Goal: Task Accomplishment & Management: Complete application form

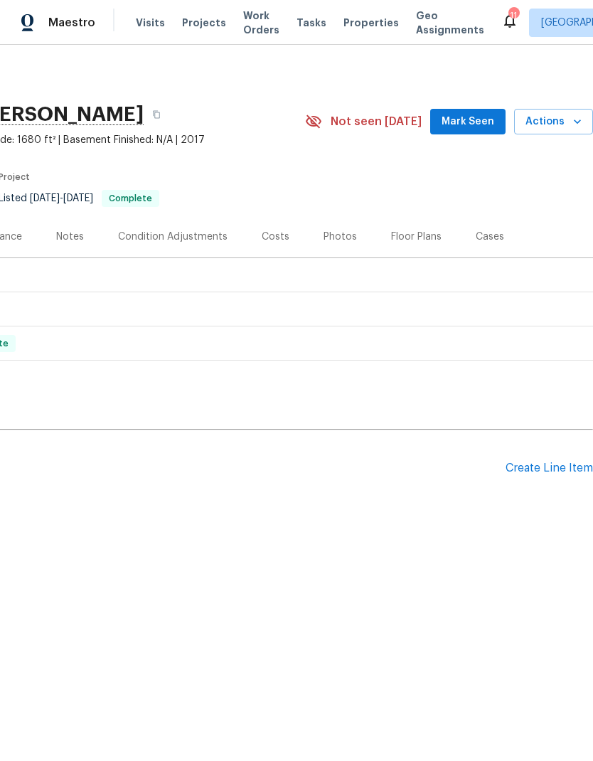
scroll to position [0, 210]
click at [557, 463] on div "Create Line Item" at bounding box center [548, 468] width 87 height 14
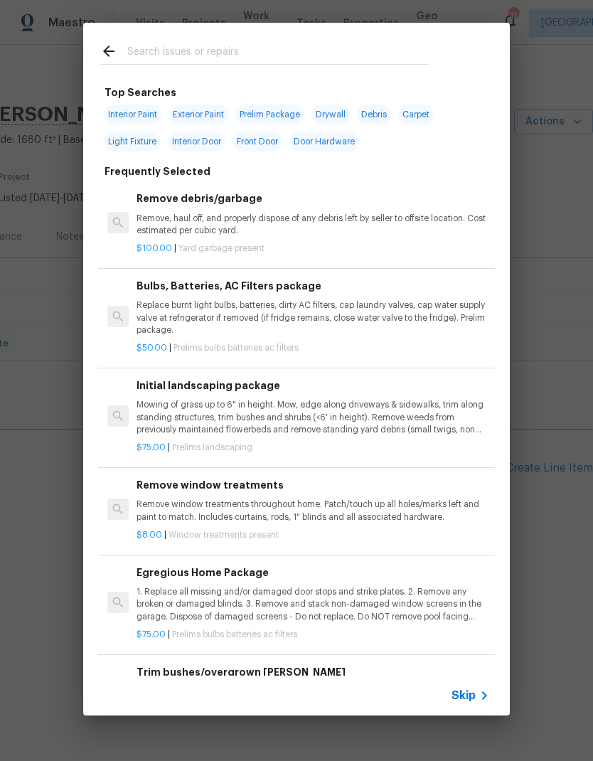
click at [149, 54] on input "text" at bounding box center [277, 53] width 301 height 21
type input "Odor"
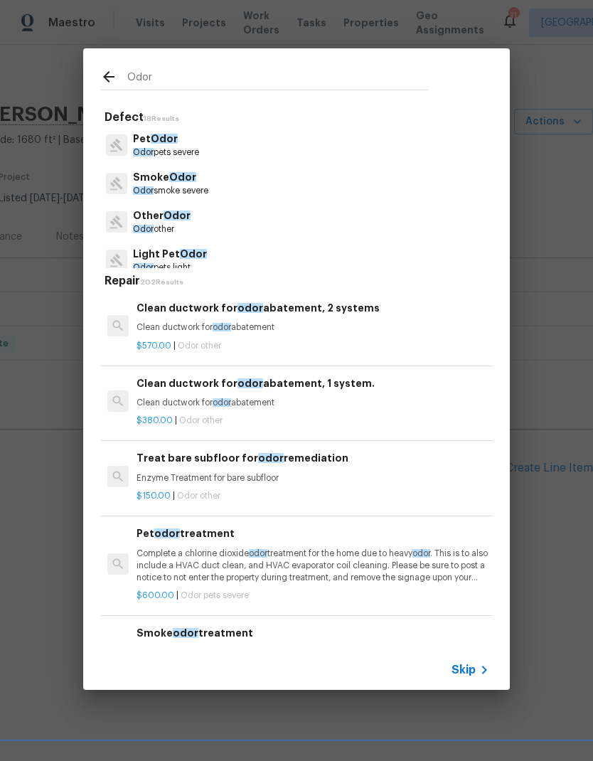
click at [154, 409] on div "$380.00 | Odor other" at bounding box center [312, 418] width 353 height 18
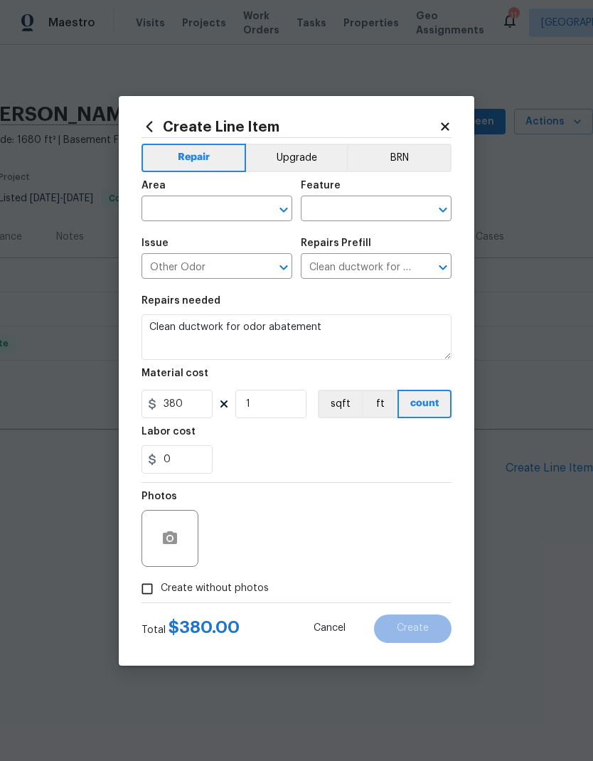
click at [447, 120] on icon at bounding box center [445, 126] width 13 height 13
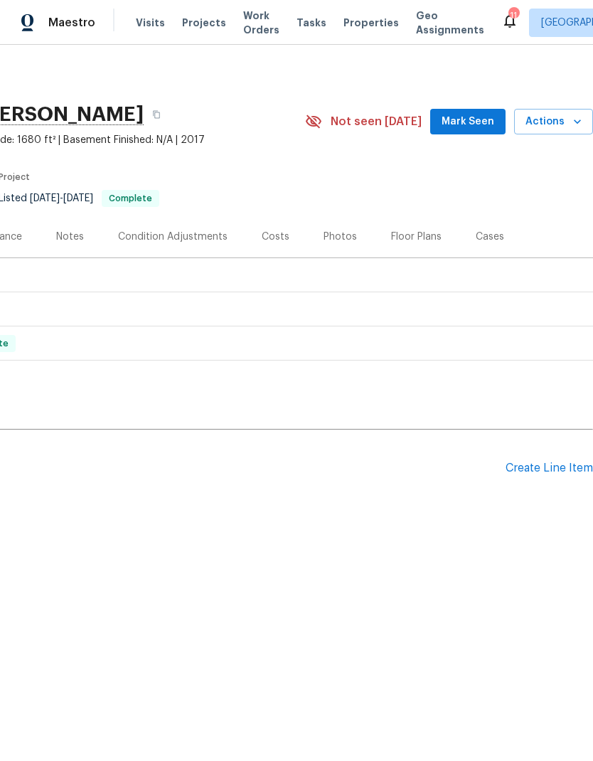
click at [563, 468] on div "Create Line Item" at bounding box center [548, 468] width 87 height 14
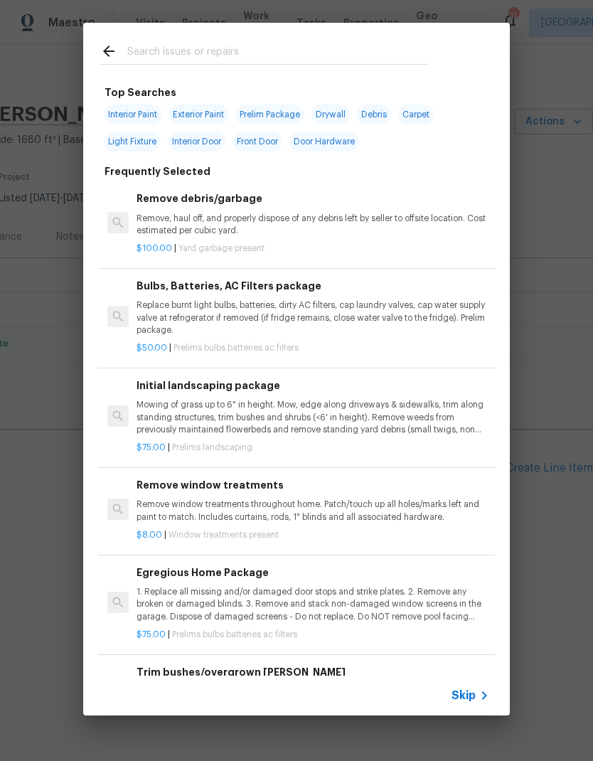
click at [146, 49] on input "text" at bounding box center [277, 53] width 301 height 21
type input "Odor"
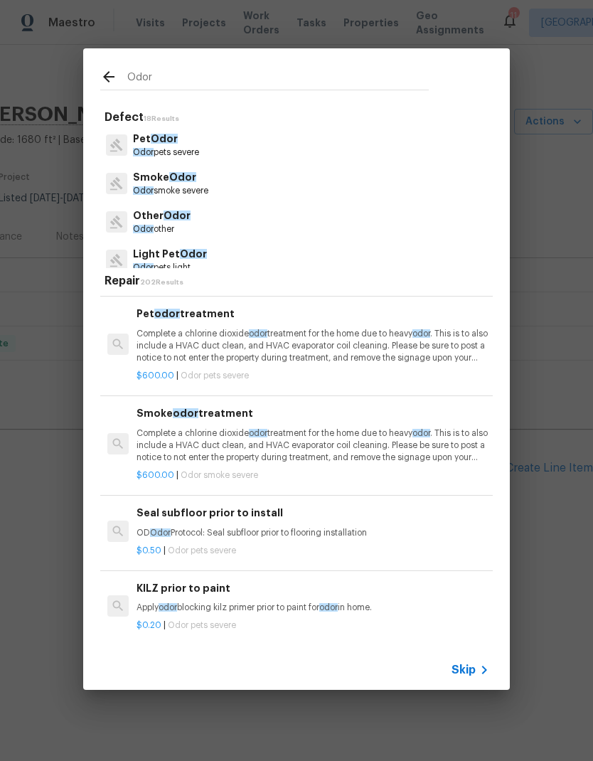
scroll to position [218, 0]
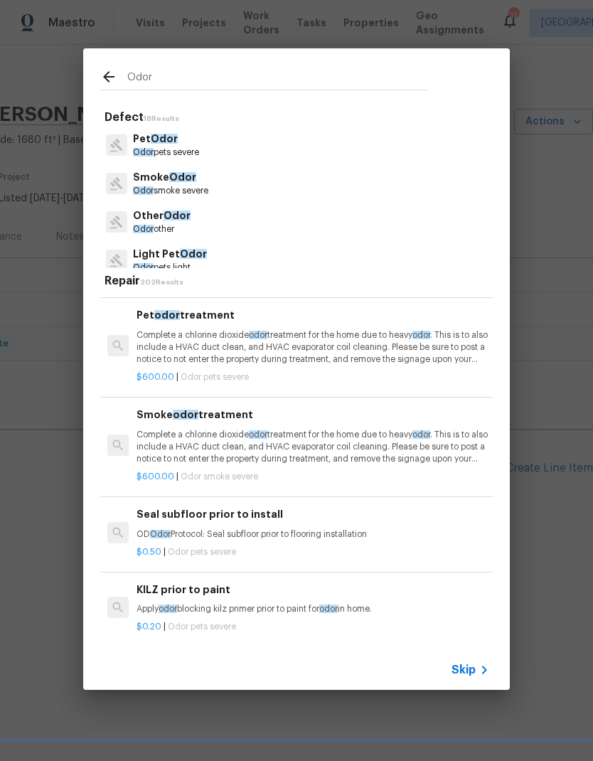
click at [417, 354] on p "Complete a chlorine dioxide odor treatment for the home due to heavy odor . Thi…" at bounding box center [312, 347] width 353 height 36
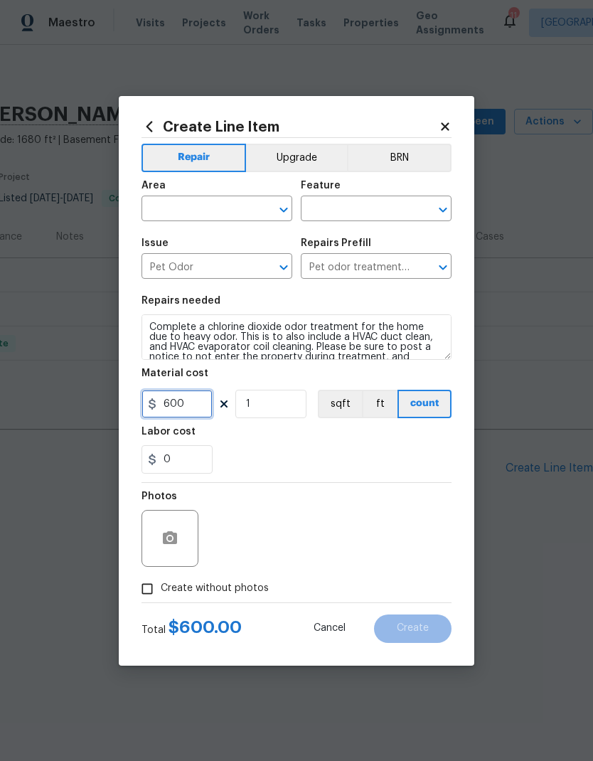
click at [169, 404] on input "600" at bounding box center [176, 404] width 71 height 28
type input "1250"
click at [414, 434] on div "Labor cost" at bounding box center [296, 436] width 310 height 18
click at [166, 204] on input "text" at bounding box center [196, 210] width 111 height 22
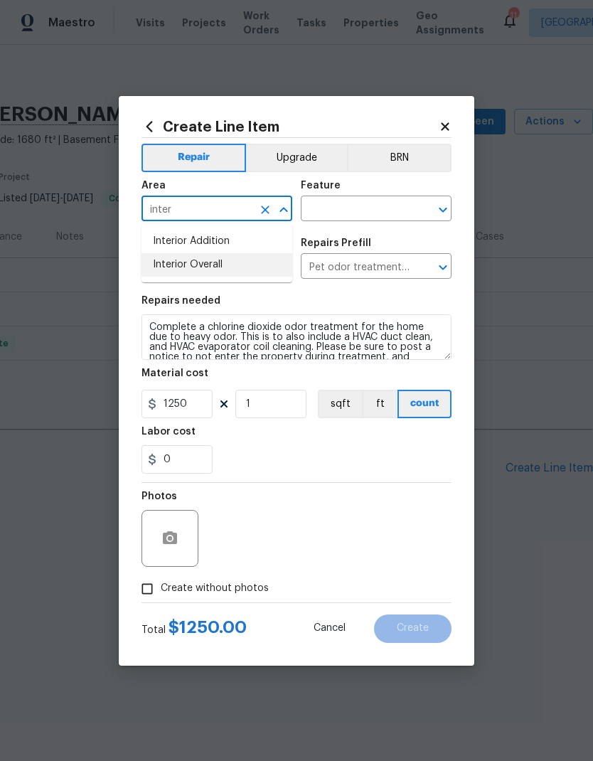
click at [214, 258] on li "Interior Overall" at bounding box center [216, 264] width 151 height 23
type input "Interior Overall"
click at [395, 202] on input "text" at bounding box center [356, 210] width 111 height 22
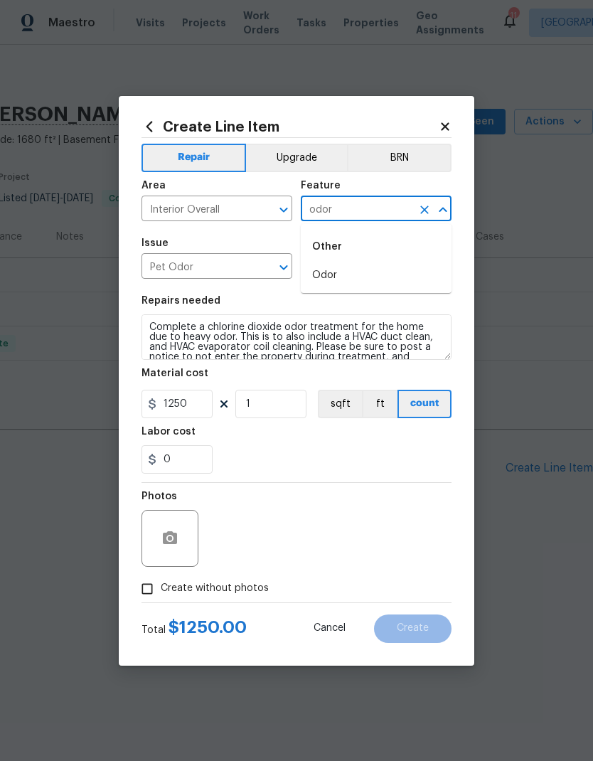
click at [342, 267] on li "Odor" at bounding box center [376, 275] width 151 height 23
type input "Odor"
click at [412, 450] on div "0" at bounding box center [296, 459] width 310 height 28
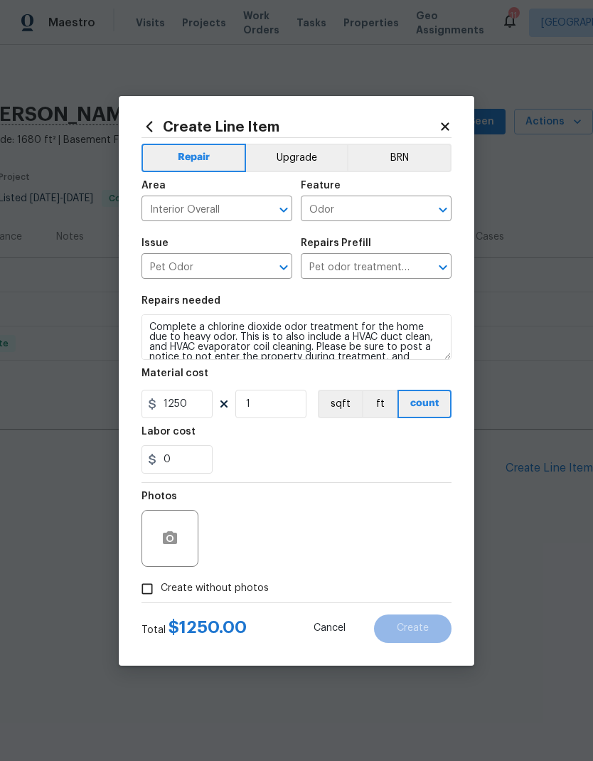
click at [151, 585] on input "Create without photos" at bounding box center [147, 588] width 27 height 27
checkbox input "true"
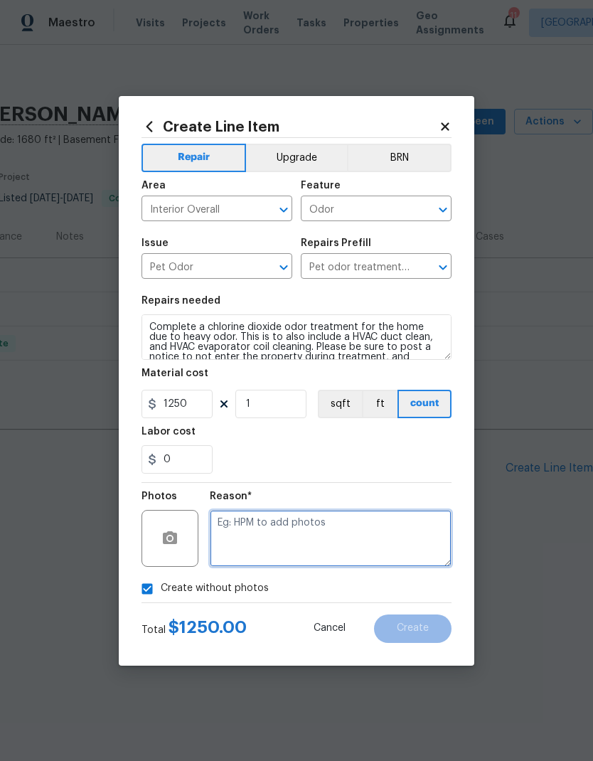
click at [359, 538] on textarea at bounding box center [331, 538] width 242 height 57
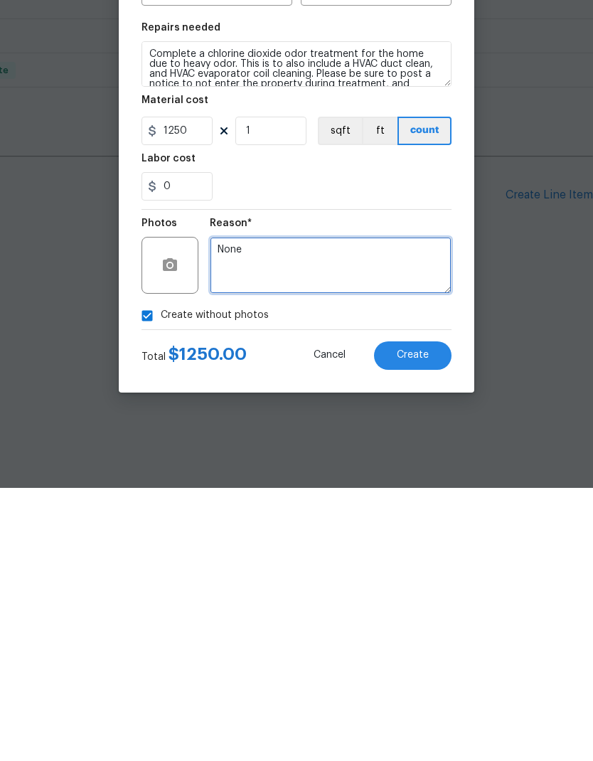
type textarea "None"
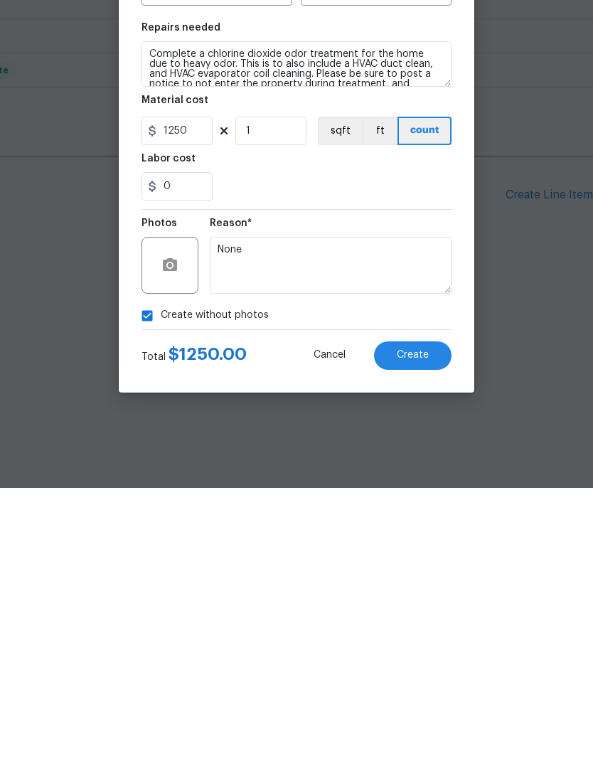
click at [431, 614] on button "Create" at bounding box center [412, 628] width 77 height 28
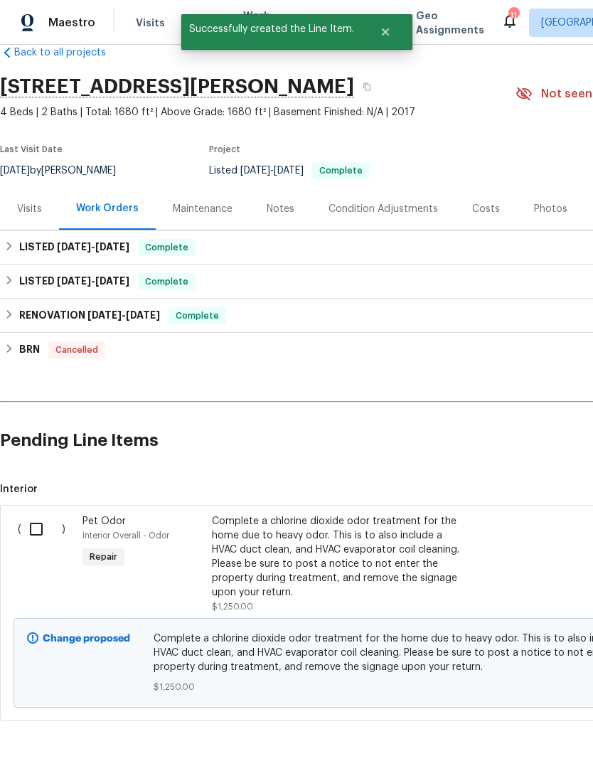
scroll to position [28, 0]
click at [38, 520] on input "checkbox" at bounding box center [41, 529] width 41 height 30
checkbox input "true"
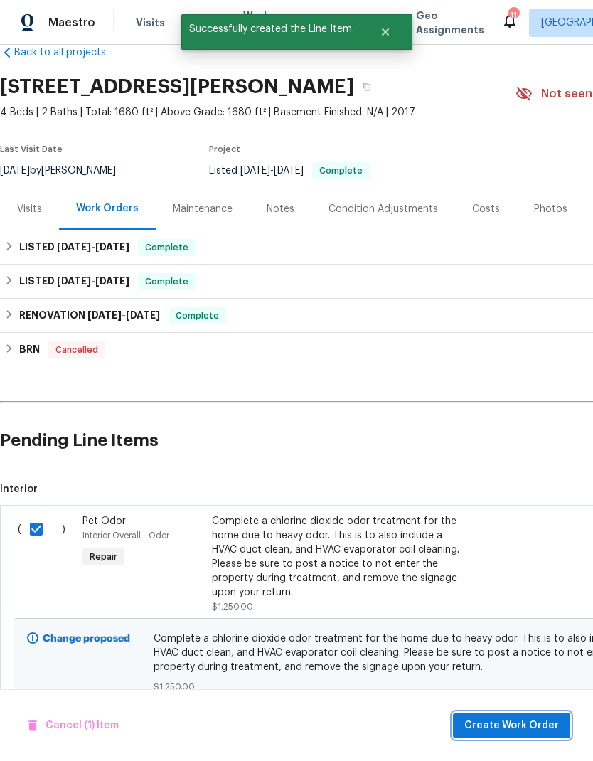
click at [523, 722] on span "Create Work Order" at bounding box center [511, 726] width 95 height 18
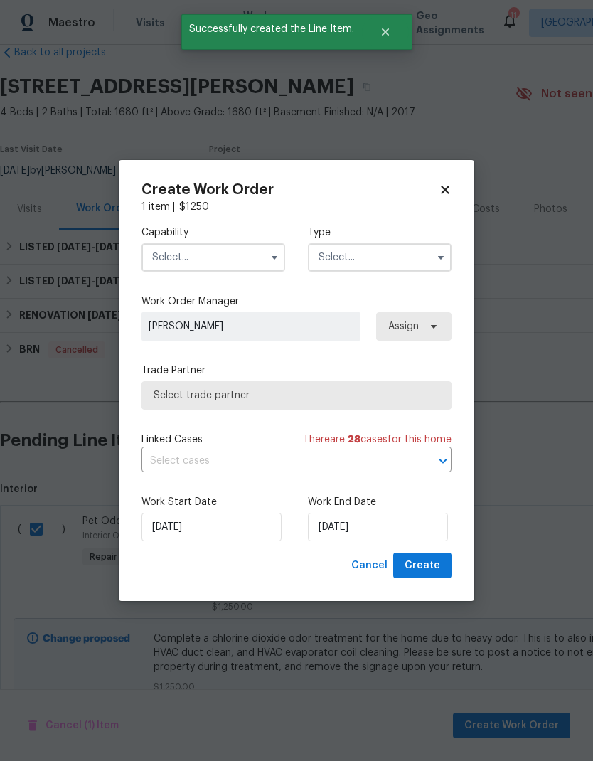
click at [179, 247] on input "text" at bounding box center [213, 257] width 144 height 28
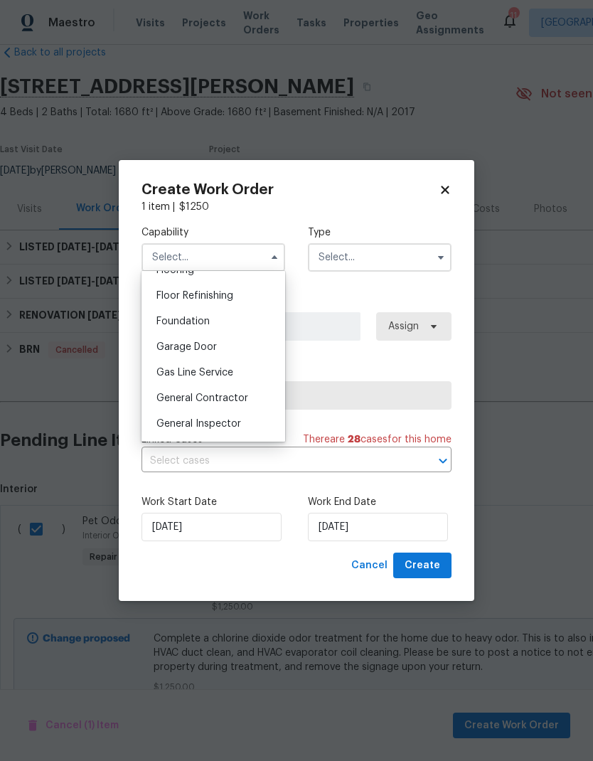
scroll to position [569, 0]
click at [168, 400] on span "General Contractor" at bounding box center [202, 397] width 92 height 10
type input "General Contractor"
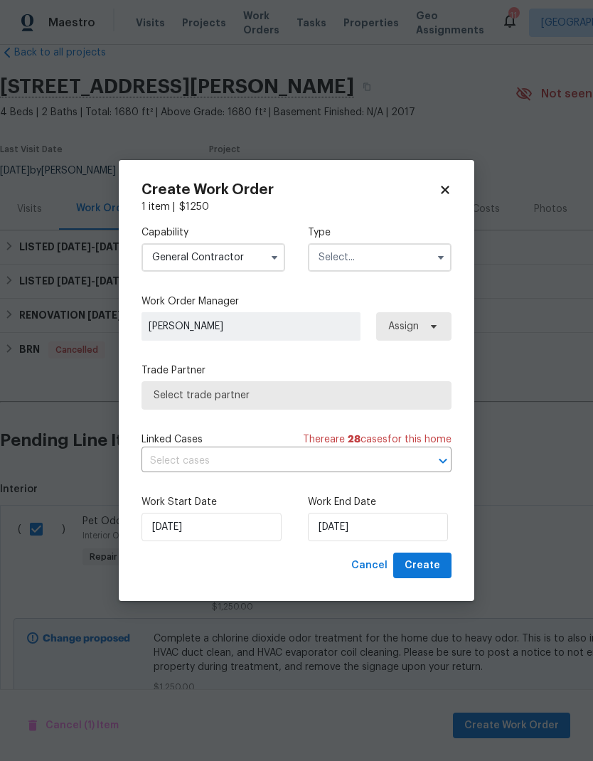
click at [404, 260] on input "text" at bounding box center [380, 257] width 144 height 28
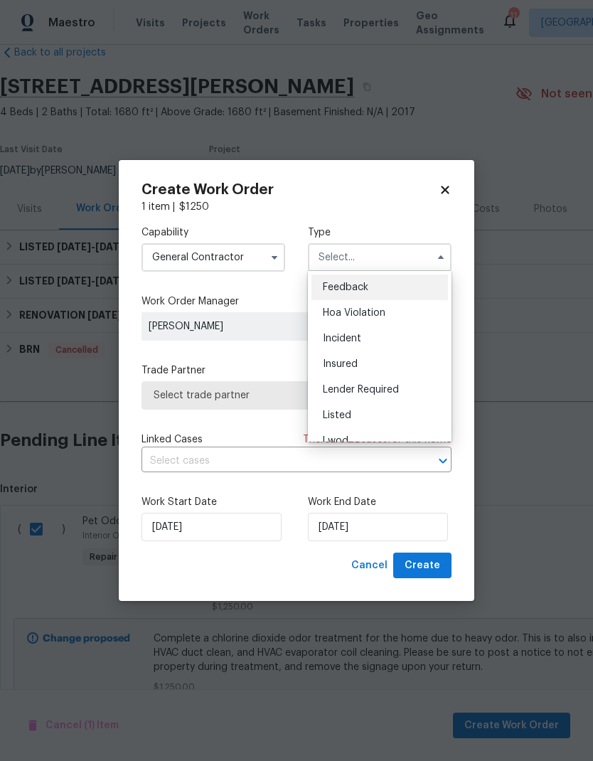
click at [343, 419] on span "Listed" at bounding box center [337, 415] width 28 height 10
type input "Listed"
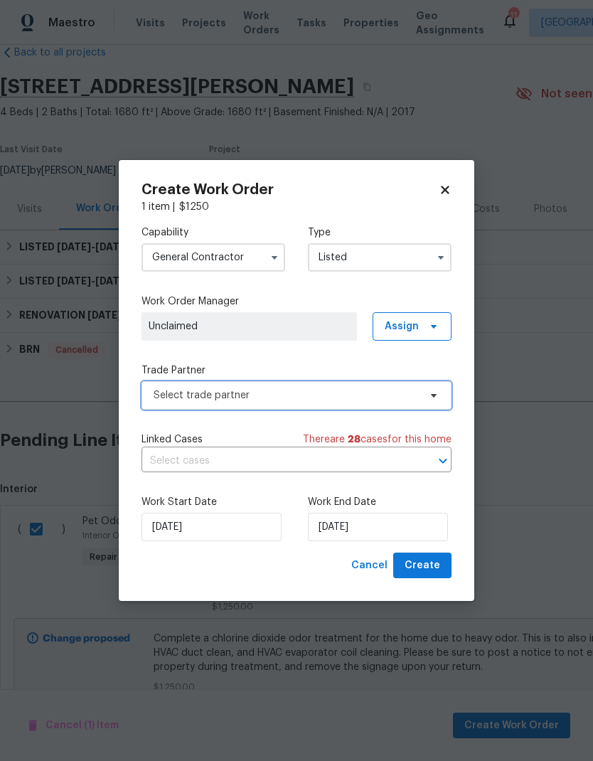
click at [382, 394] on span "Select trade partner" at bounding box center [286, 395] width 265 height 14
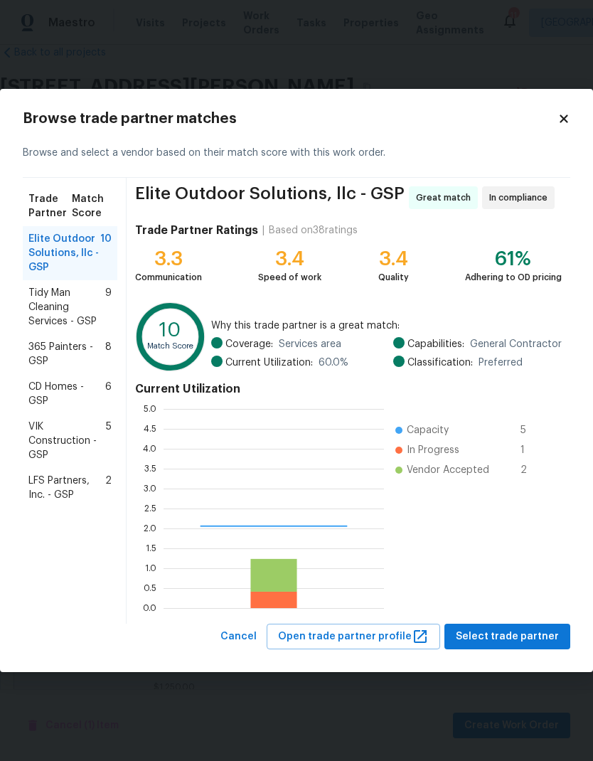
scroll to position [199, 220]
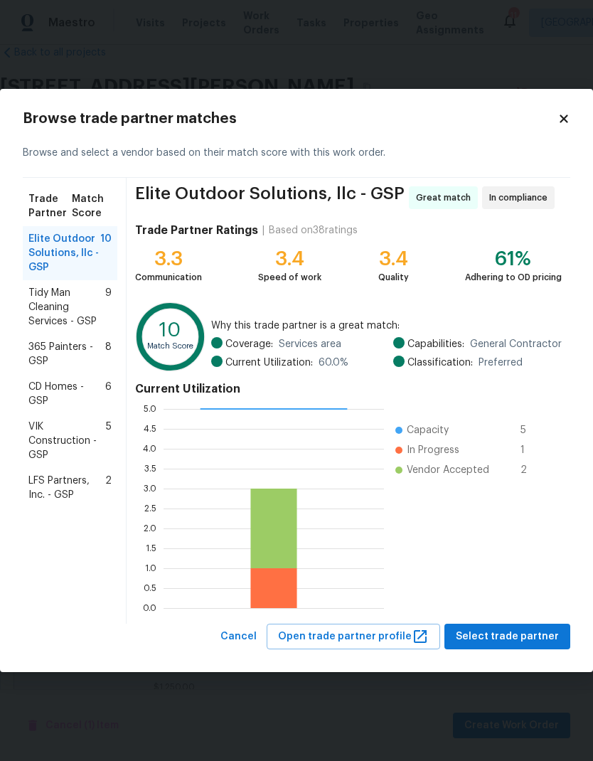
click at [53, 313] on span "Tidy Man Cleaning Services - GSP" at bounding box center [66, 307] width 77 height 43
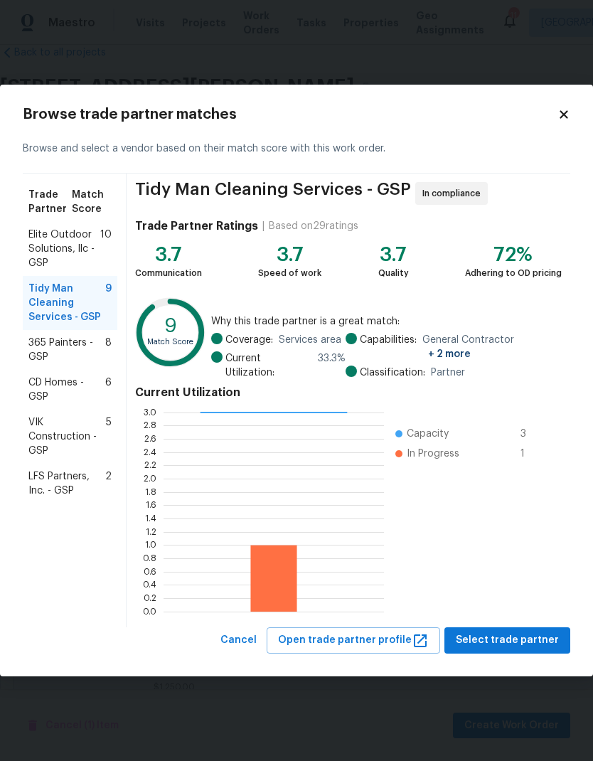
click at [43, 485] on span "LFS Partners, Inc. - GSP" at bounding box center [66, 483] width 77 height 28
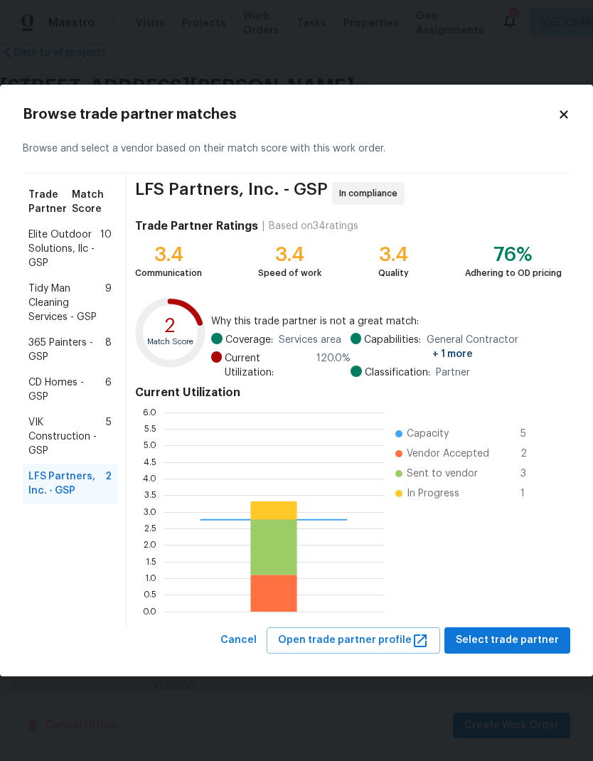
click at [527, 552] on ul "Capacity 5 Vendor Accepted 2 Sent to vendor 3 In Progress 1" at bounding box center [469, 511] width 171 height 199
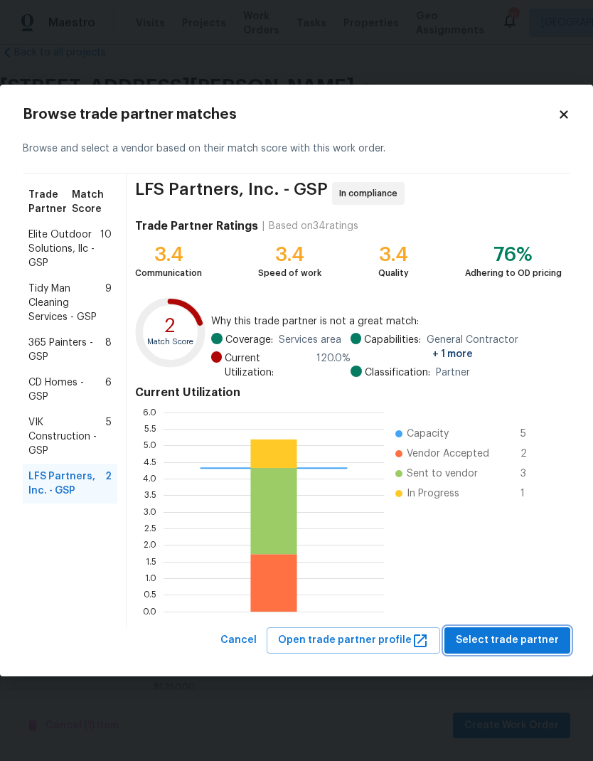
click at [521, 647] on span "Select trade partner" at bounding box center [507, 640] width 103 height 18
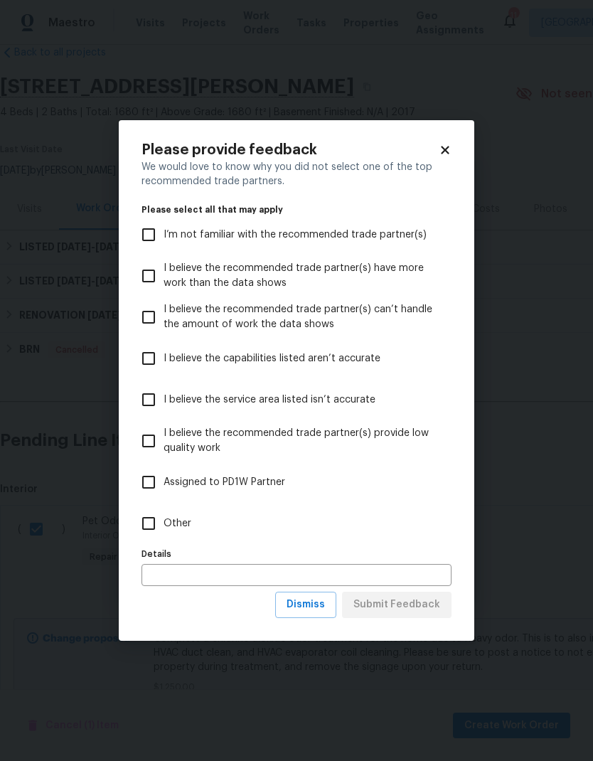
click at [144, 523] on input "Other" at bounding box center [149, 523] width 30 height 30
checkbox input "true"
click at [422, 604] on span "Submit Feedback" at bounding box center [396, 605] width 87 height 18
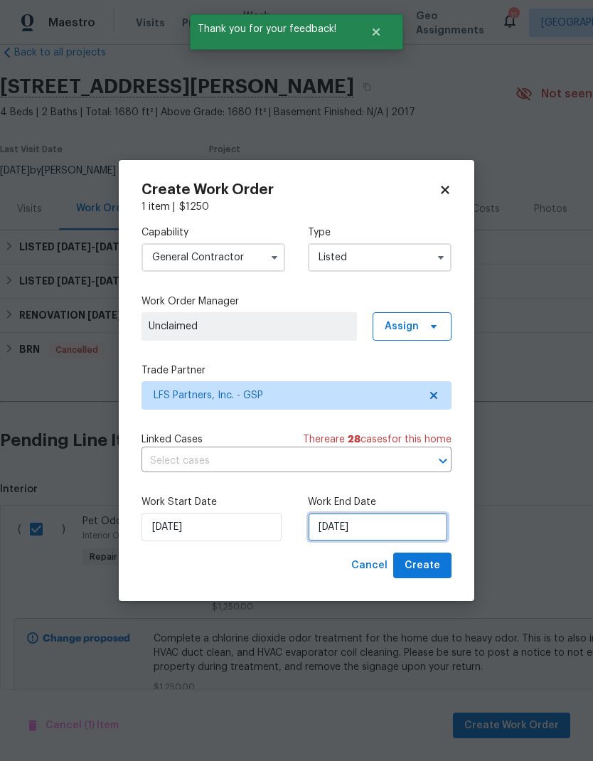
click at [379, 529] on input "[DATE]" at bounding box center [378, 527] width 140 height 28
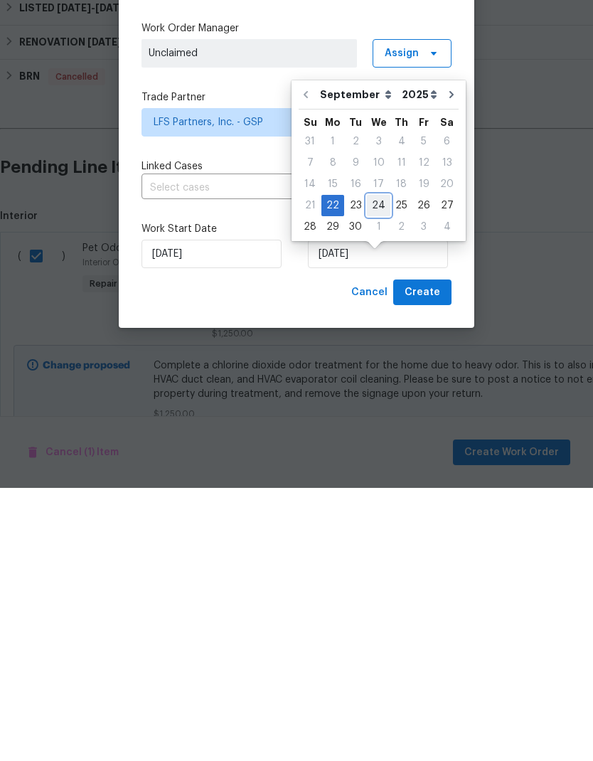
click at [370, 468] on div "24" at bounding box center [378, 478] width 23 height 20
type input "[DATE]"
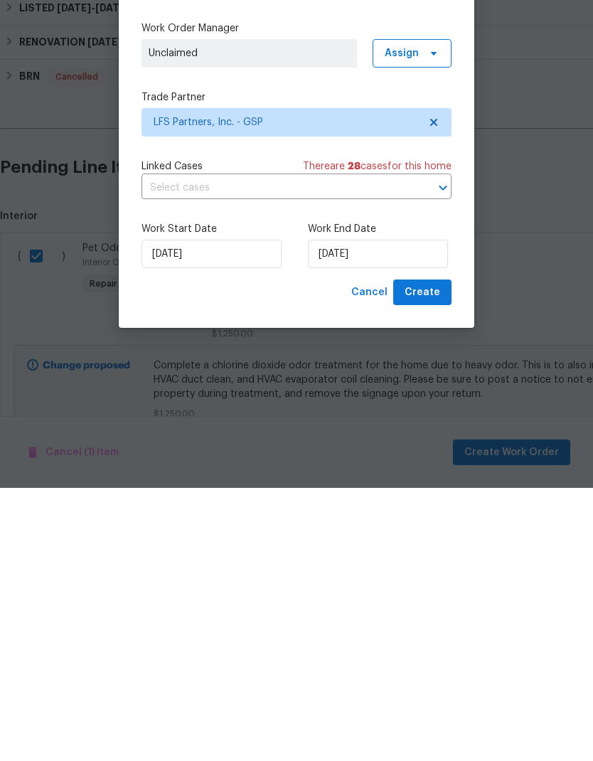
scroll to position [57, 0]
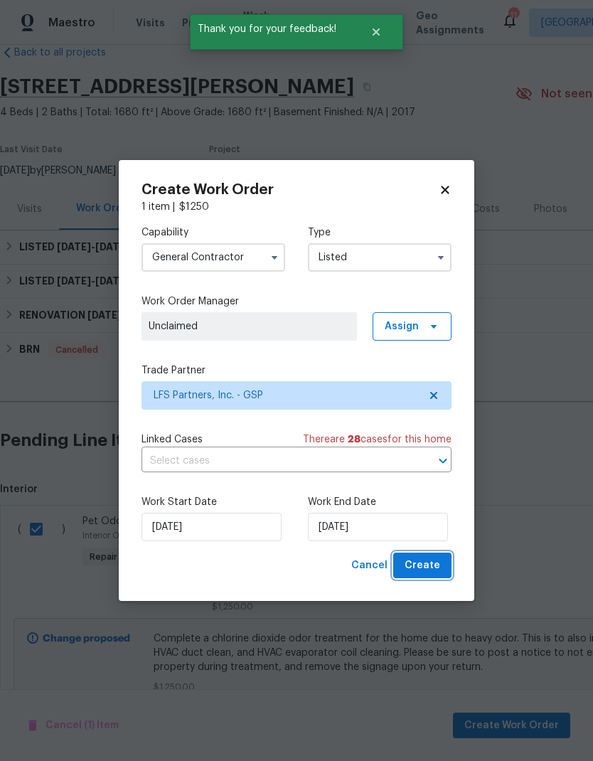
click at [439, 574] on span "Create" at bounding box center [422, 566] width 36 height 18
checkbox input "false"
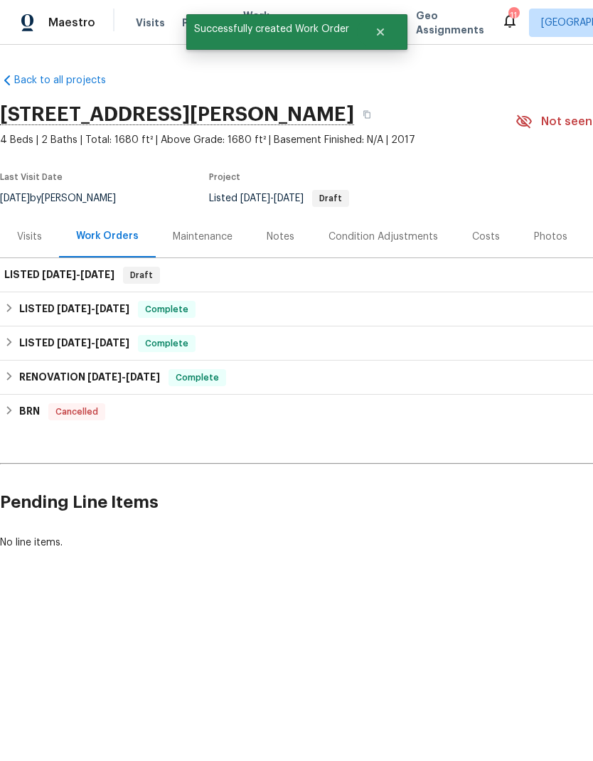
scroll to position [0, -1]
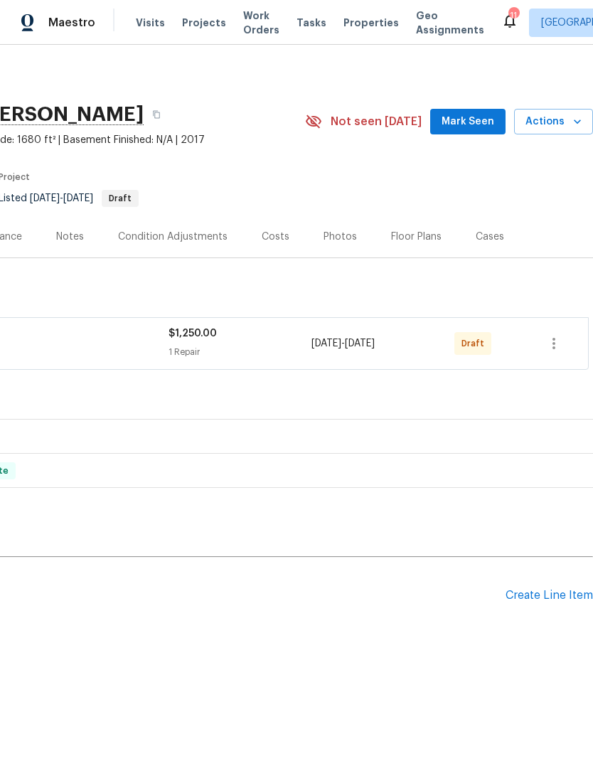
scroll to position [0, 210]
click at [554, 342] on icon "button" at bounding box center [553, 343] width 3 height 11
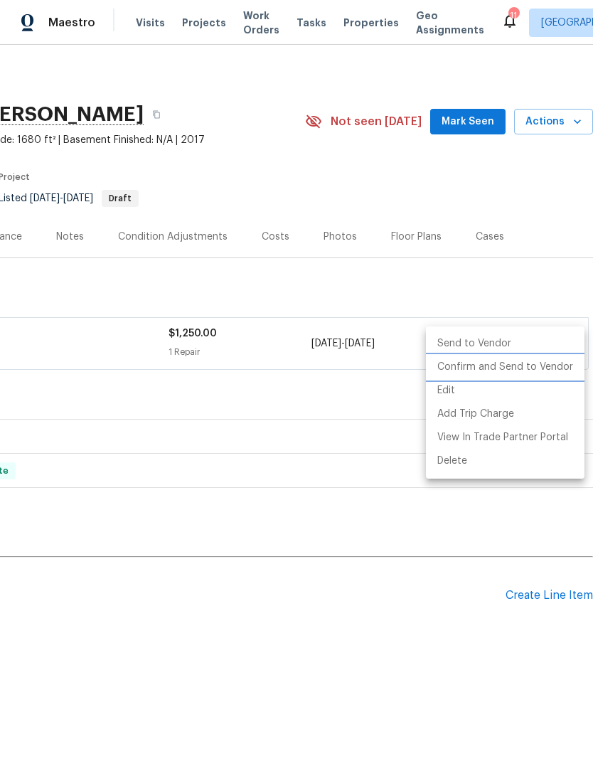
click at [537, 367] on li "Confirm and Send to Vendor" at bounding box center [505, 366] width 159 height 23
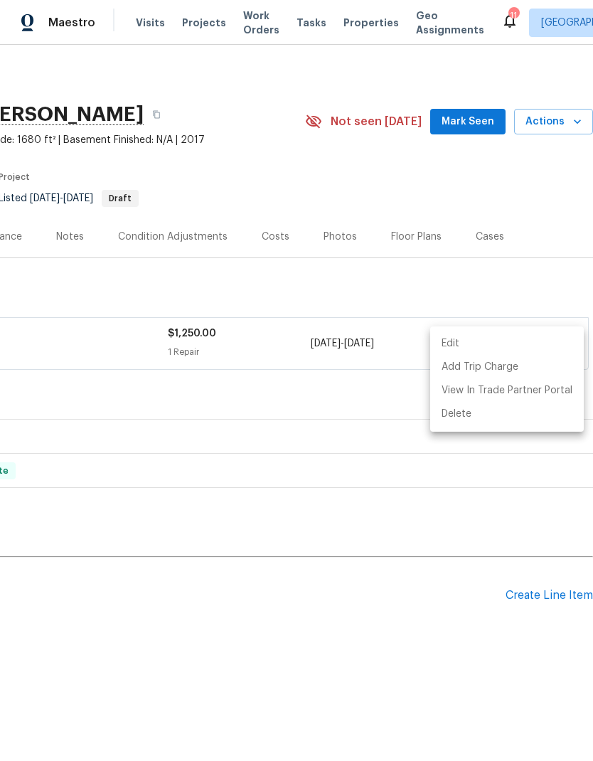
click at [387, 488] on div at bounding box center [296, 380] width 593 height 761
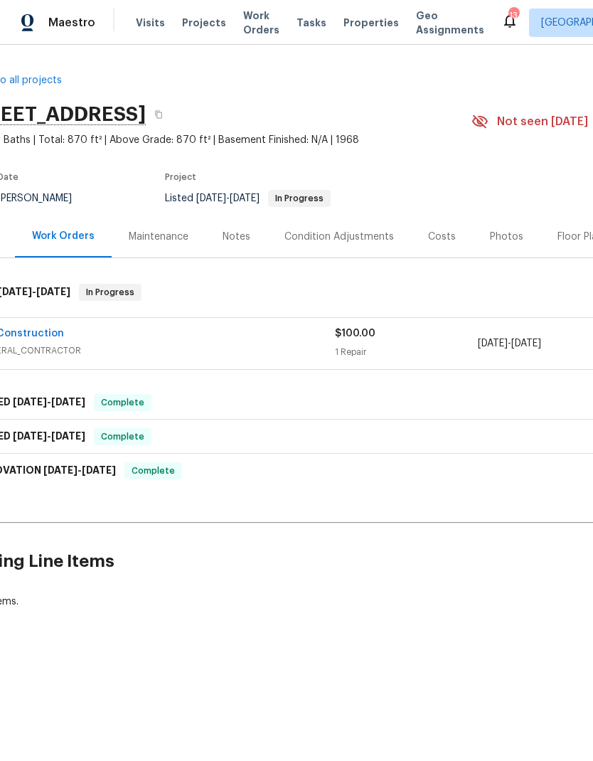
scroll to position [0, 45]
click at [58, 336] on link "VIK Construction" at bounding box center [20, 333] width 86 height 10
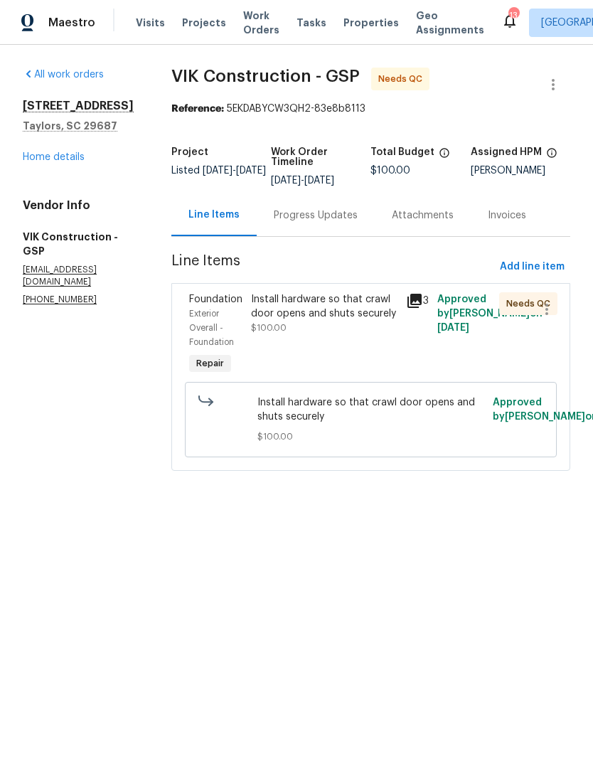
click at [265, 345] on div "Install hardware so that crawl door opens and shuts securely $100.00" at bounding box center [324, 335] width 155 height 94
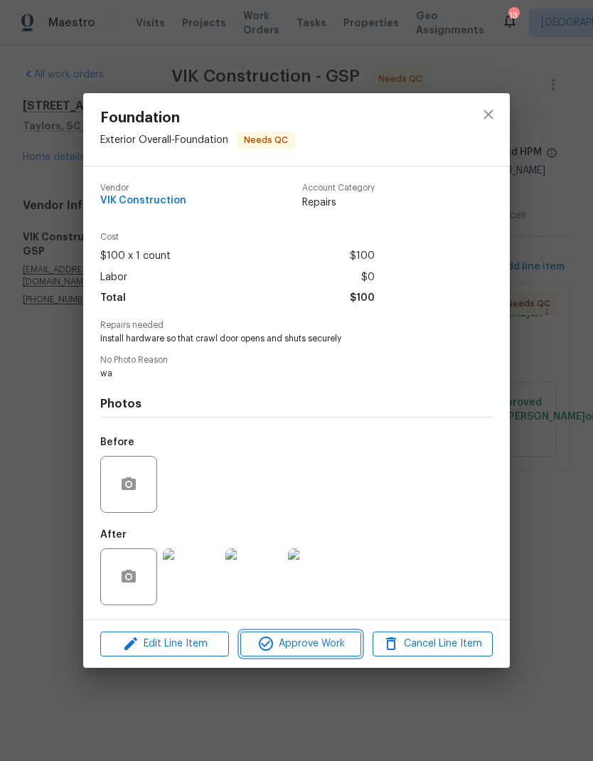
click at [331, 640] on span "Approve Work" at bounding box center [301, 644] width 112 height 18
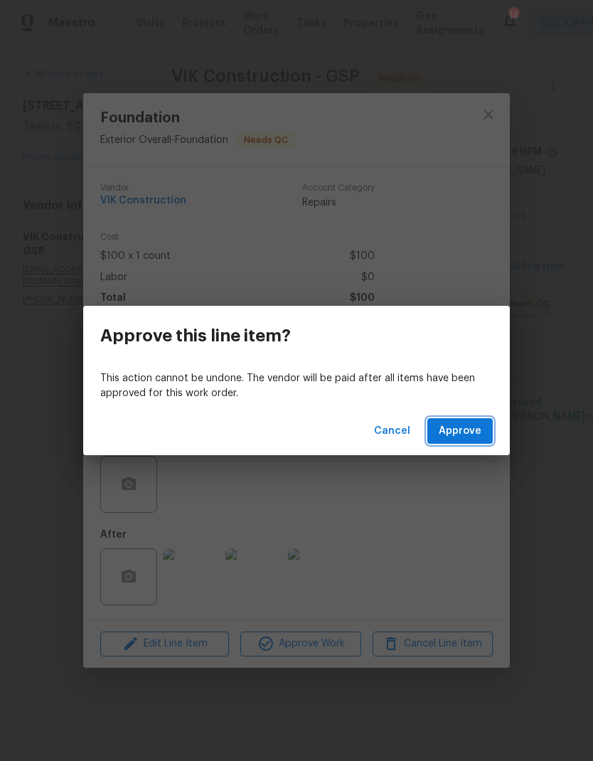
click at [462, 419] on button "Approve" at bounding box center [459, 431] width 65 height 26
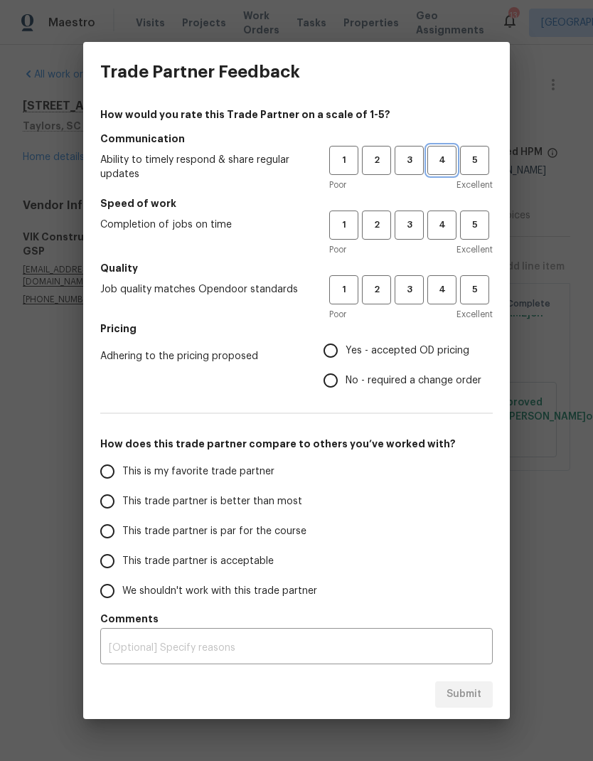
click at [441, 157] on span "4" at bounding box center [442, 160] width 26 height 16
click at [441, 222] on span "4" at bounding box center [442, 225] width 26 height 16
click at [444, 289] on span "4" at bounding box center [442, 289] width 26 height 16
click at [343, 352] on input "Yes - accepted OD pricing" at bounding box center [331, 351] width 30 height 30
radio input "true"
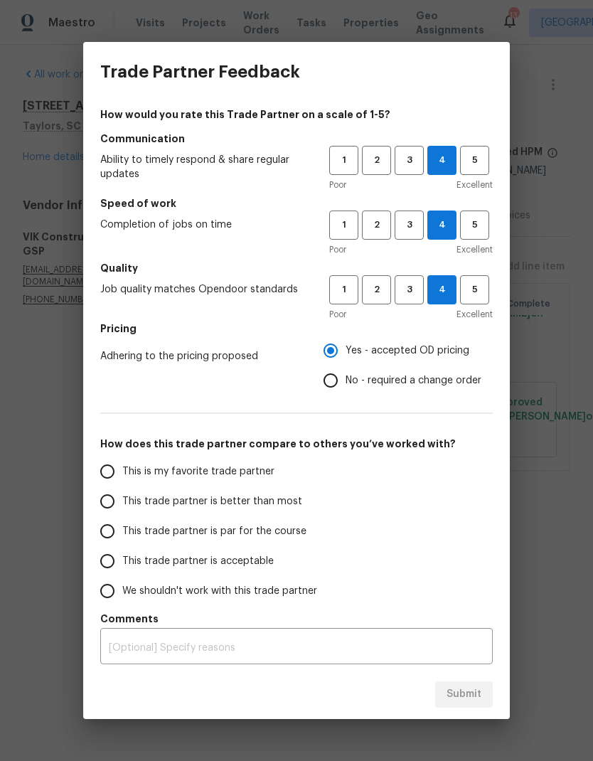
click at [103, 510] on input "This trade partner is better than most" at bounding box center [107, 501] width 30 height 30
click at [473, 694] on span "Submit" at bounding box center [463, 694] width 35 height 18
radio input "true"
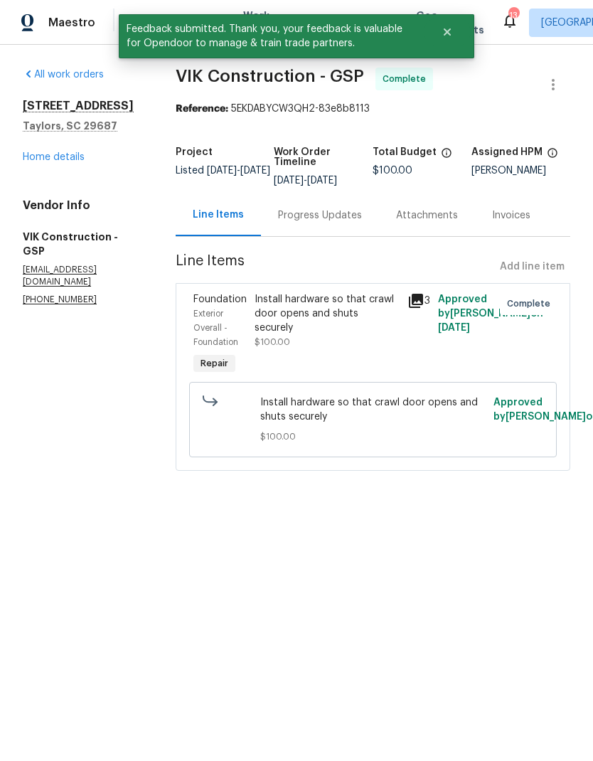
click at [50, 153] on link "Home details" at bounding box center [54, 157] width 62 height 10
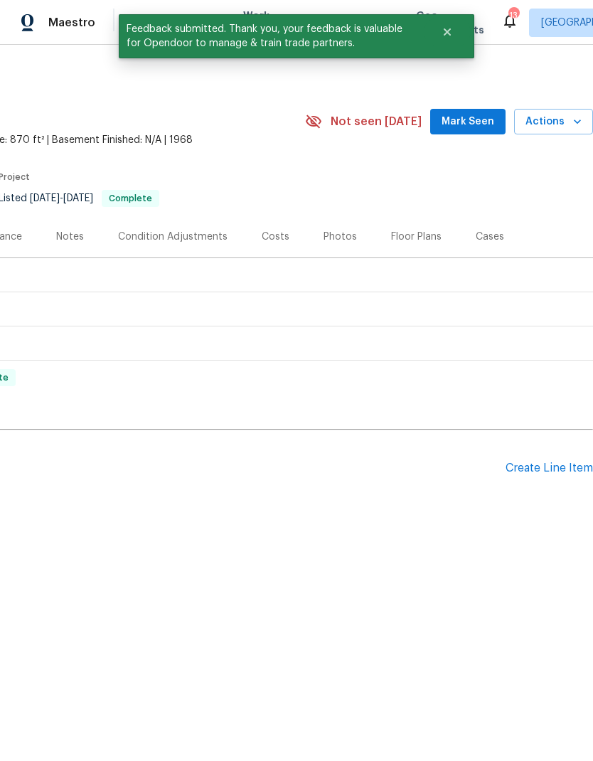
scroll to position [0, 210]
click at [553, 471] on div "Create Line Item" at bounding box center [548, 468] width 87 height 14
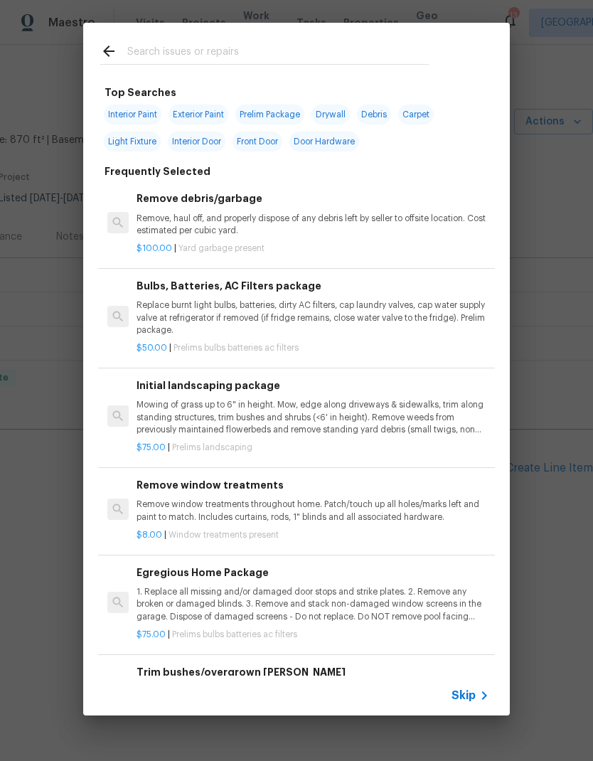
click at [324, 50] on input "text" at bounding box center [277, 53] width 301 height 21
type input "Odor"
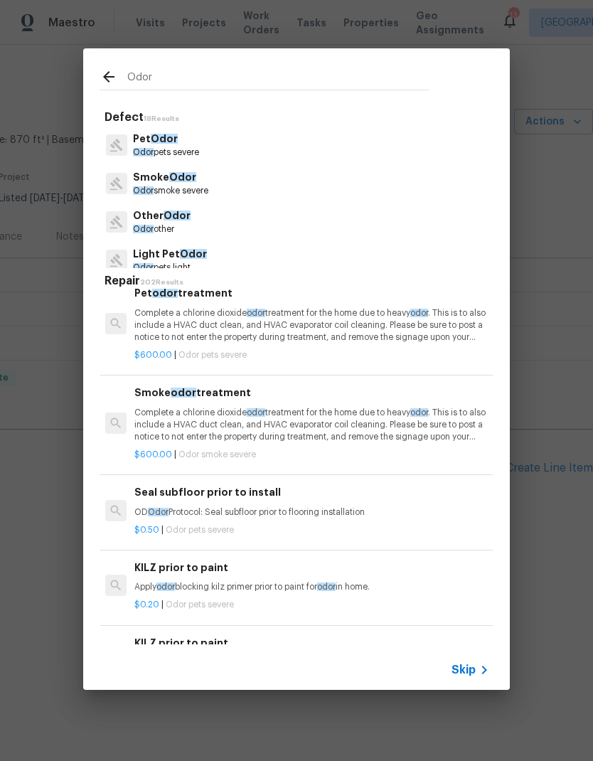
scroll to position [236, 1]
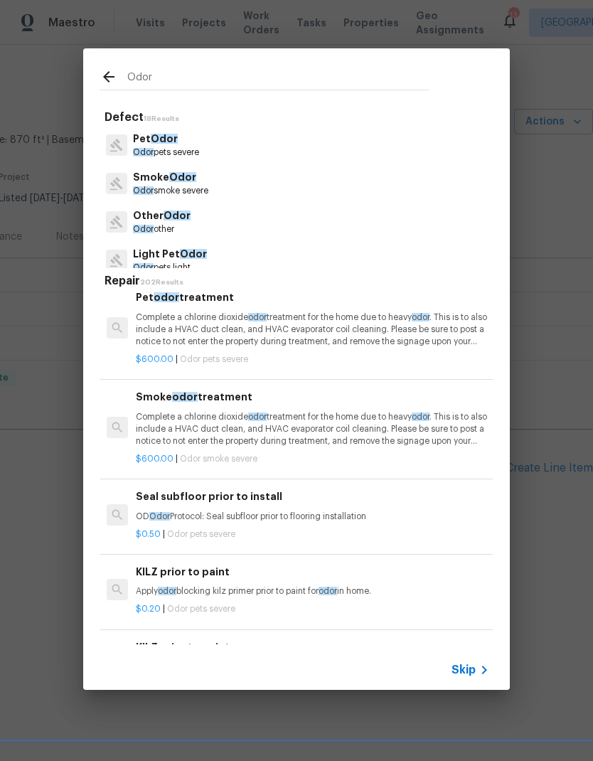
click at [158, 424] on p "Complete a chlorine dioxide odor treatment for the home due to heavy odor . Thi…" at bounding box center [312, 429] width 353 height 36
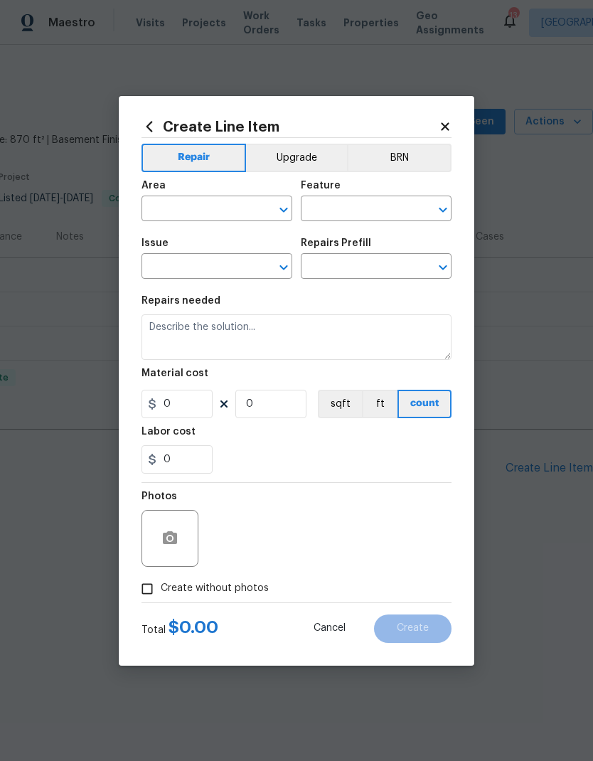
type input "Smoke Odor"
type input "Smoke odor treatment $600.00"
type textarea "Complete a chlorine dioxide odor treatment for the home due to heavy odor. This…"
type input "600"
type input "1"
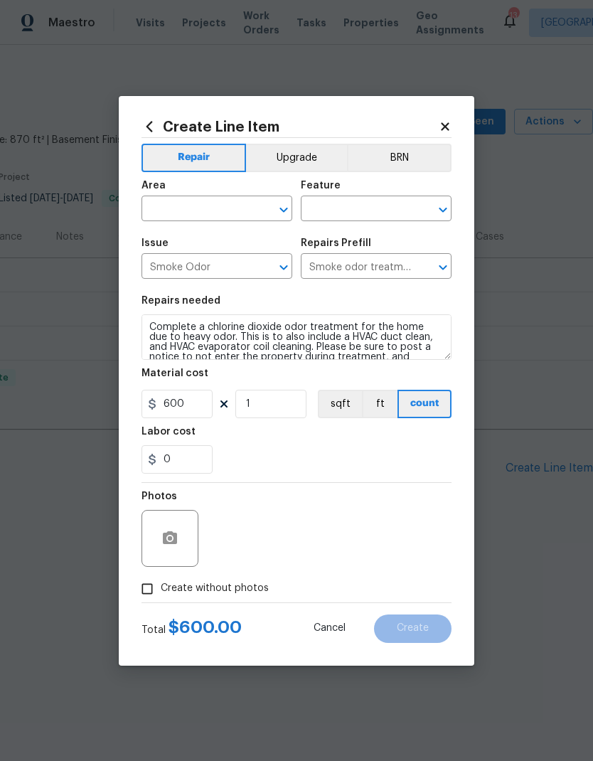
click at [161, 193] on div "Area" at bounding box center [216, 190] width 151 height 18
click at [169, 202] on input "text" at bounding box center [196, 210] width 111 height 22
click at [218, 231] on li "HVAC" at bounding box center [216, 241] width 151 height 23
type input "HVAC"
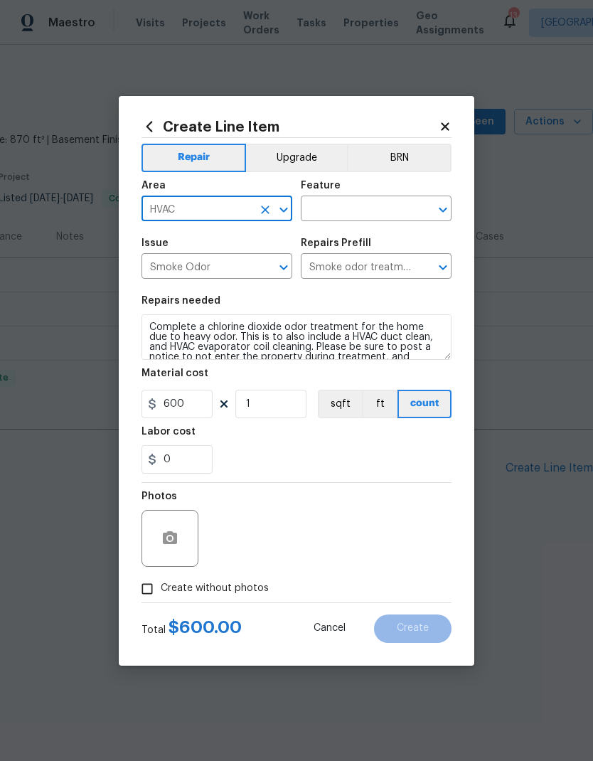
click at [383, 205] on input "text" at bounding box center [356, 210] width 111 height 22
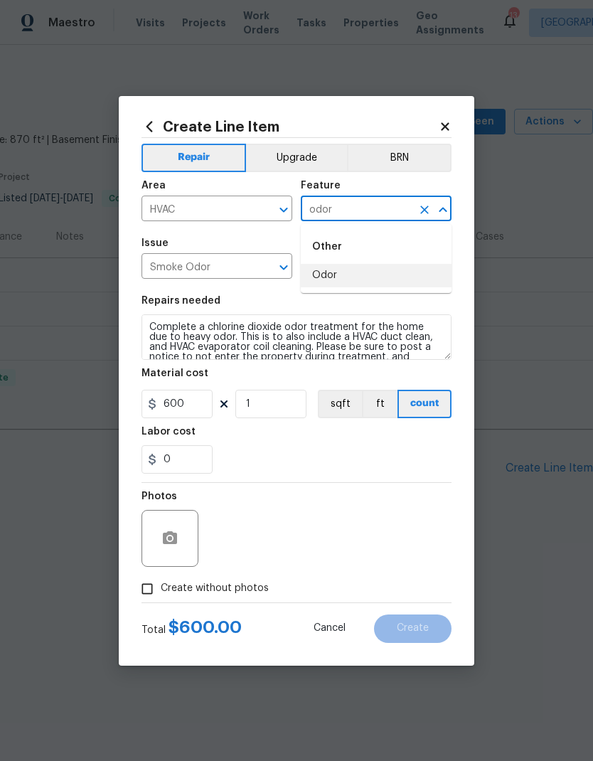
click at [343, 277] on li "Odor" at bounding box center [376, 275] width 151 height 23
type input "Odor"
click at [181, 407] on input "600" at bounding box center [176, 404] width 71 height 28
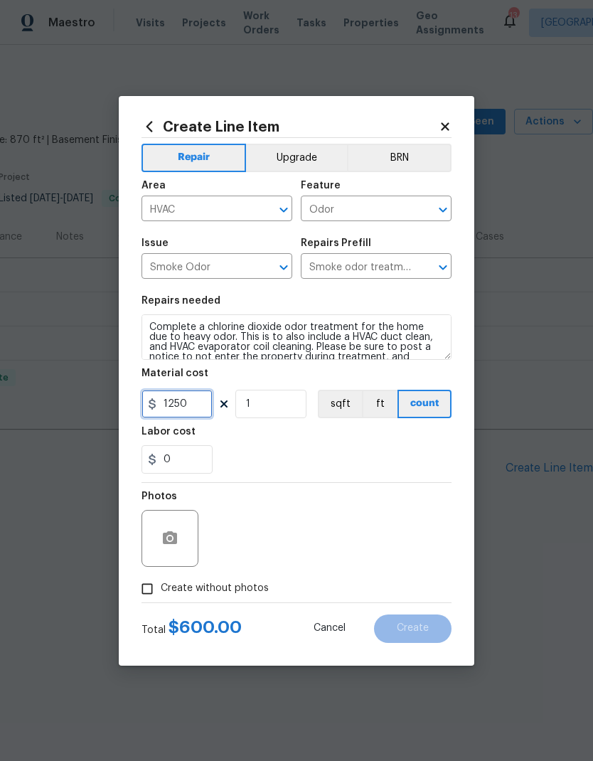
type input "1250"
click at [401, 418] on button "count" at bounding box center [424, 404] width 54 height 28
click at [146, 598] on input "Create without photos" at bounding box center [147, 588] width 27 height 27
checkbox input "true"
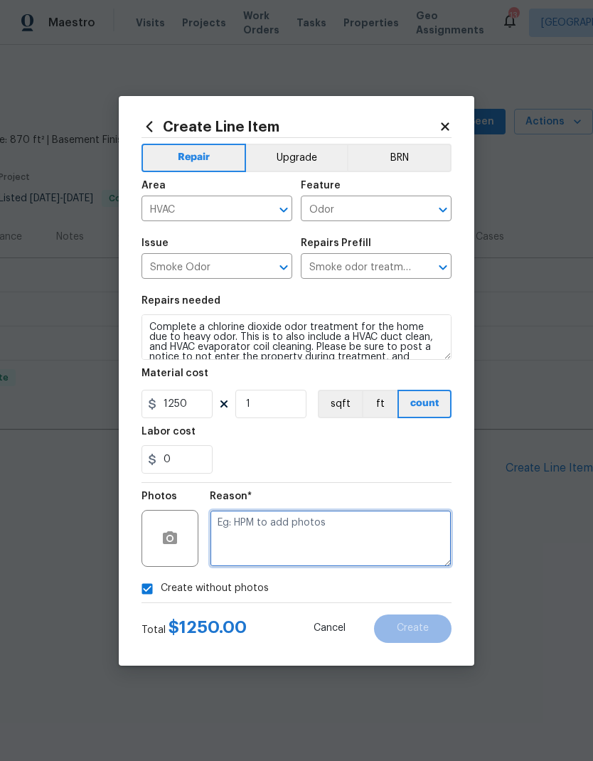
click at [358, 540] on textarea at bounding box center [331, 538] width 242 height 57
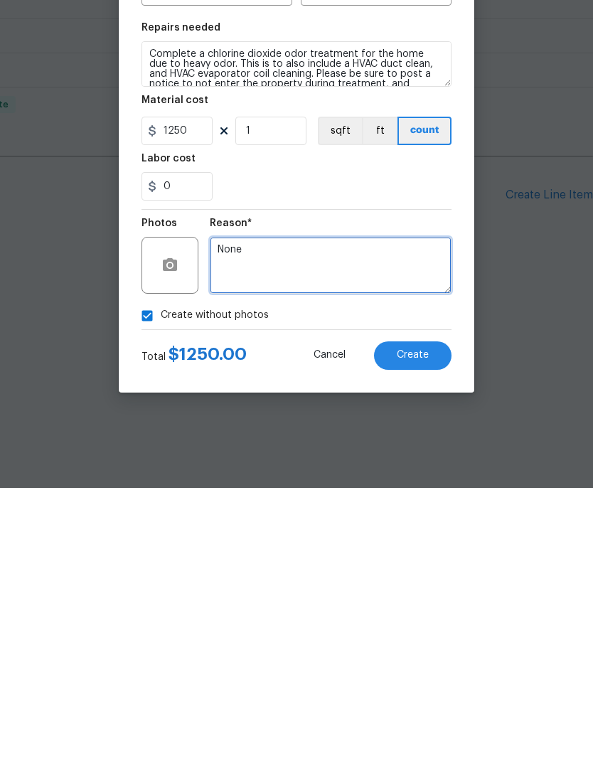
type textarea "None"
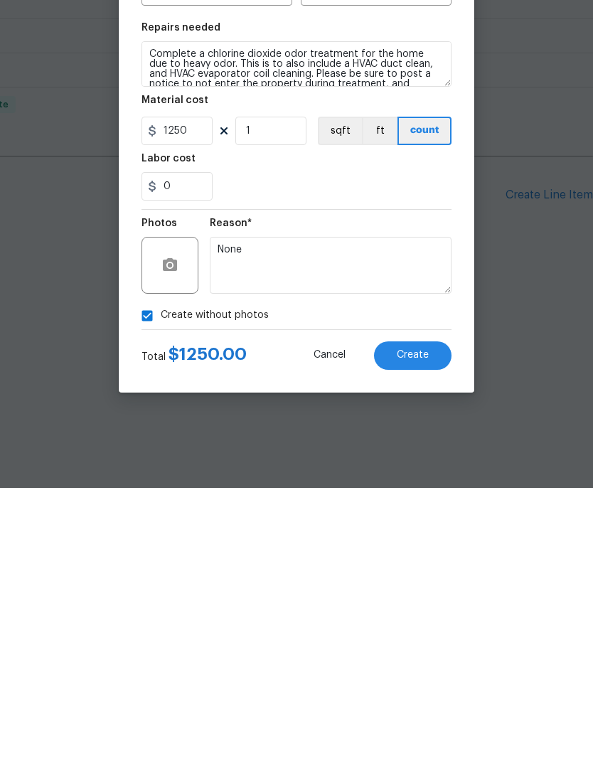
click at [415, 623] on span "Create" at bounding box center [413, 628] width 32 height 11
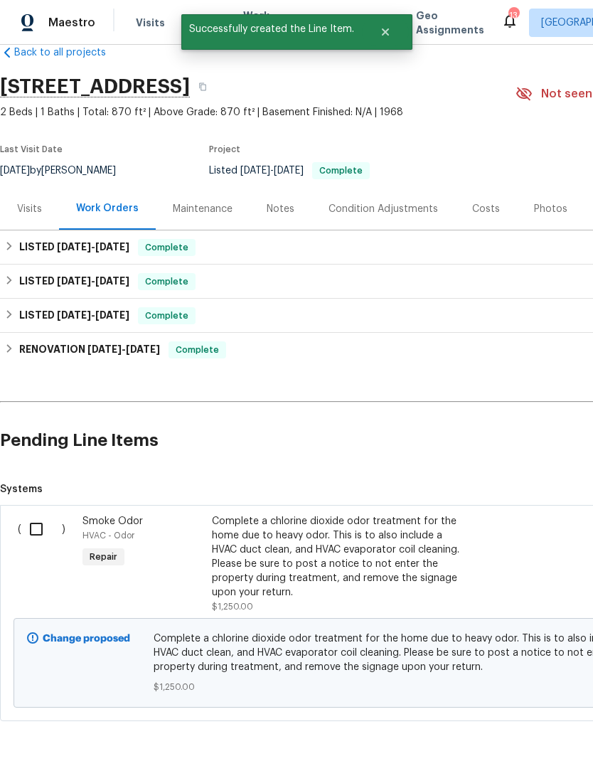
scroll to position [28, 0]
click at [43, 530] on input "checkbox" at bounding box center [41, 529] width 41 height 30
checkbox input "true"
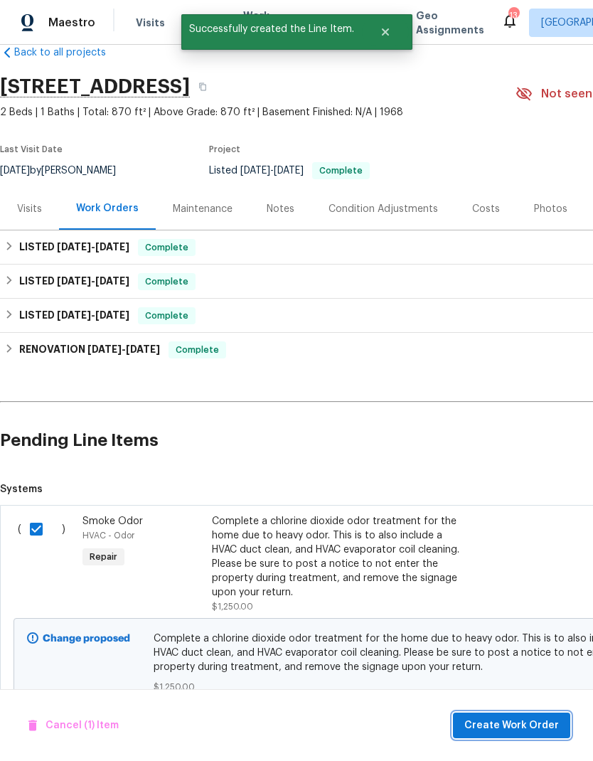
click at [535, 723] on span "Create Work Order" at bounding box center [511, 726] width 95 height 18
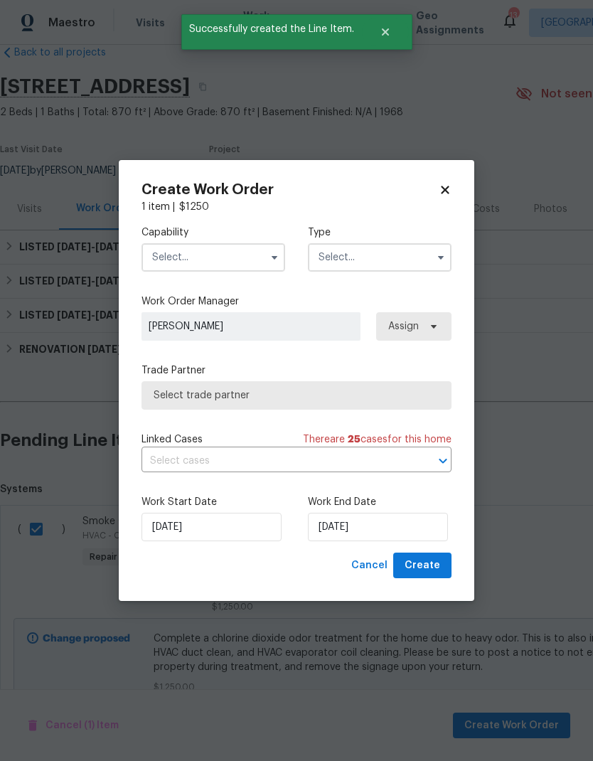
click at [240, 250] on input "text" at bounding box center [213, 257] width 144 height 28
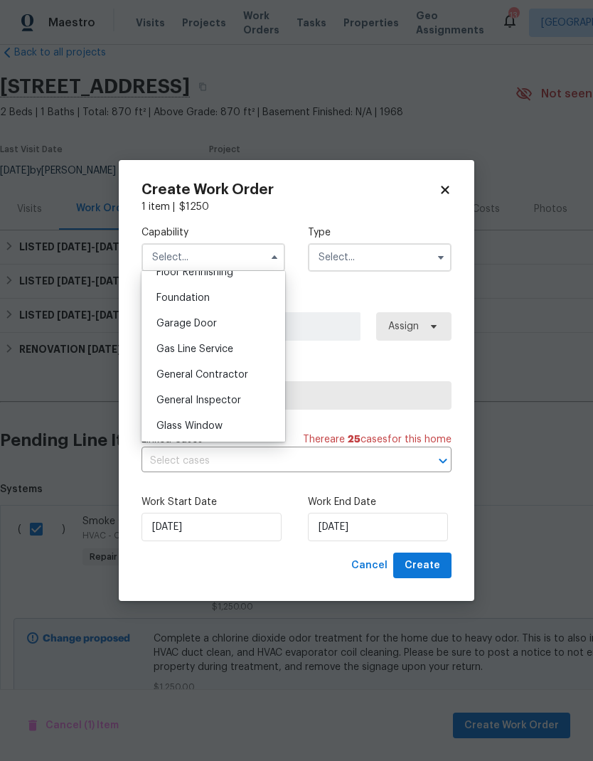
scroll to position [591, 0]
click at [170, 377] on span "General Contractor" at bounding box center [202, 375] width 92 height 10
type input "General Contractor"
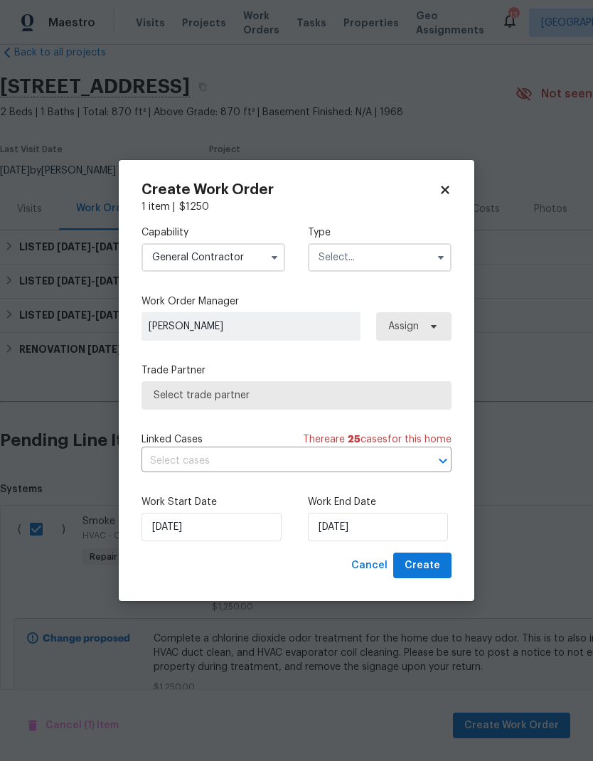
click at [406, 260] on input "text" at bounding box center [380, 257] width 144 height 28
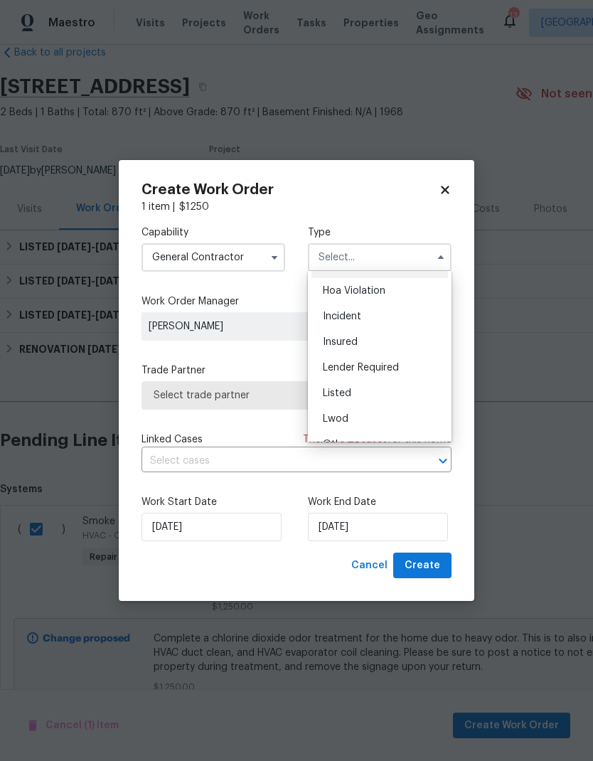
scroll to position [23, 0]
click at [380, 392] on div "Listed" at bounding box center [379, 393] width 136 height 26
type input "Listed"
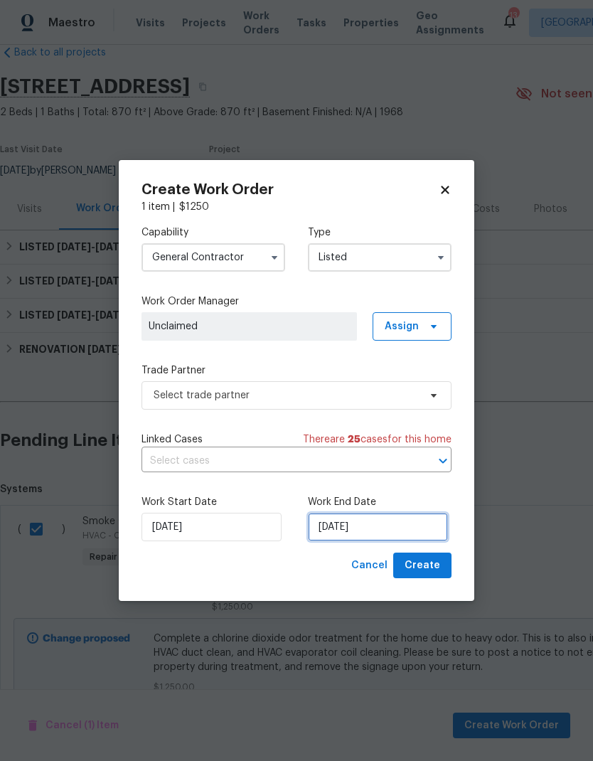
click at [383, 540] on input "[DATE]" at bounding box center [378, 527] width 140 height 28
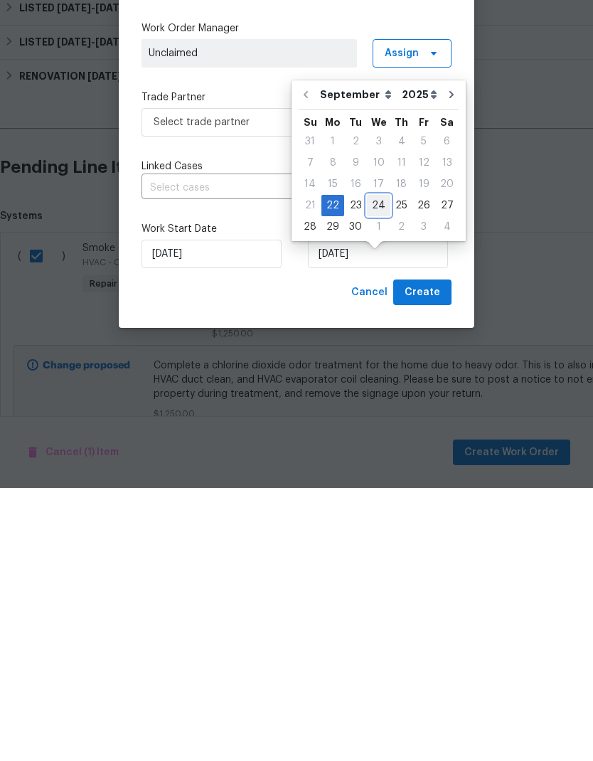
click at [375, 468] on div "24" at bounding box center [378, 478] width 23 height 20
type input "[DATE]"
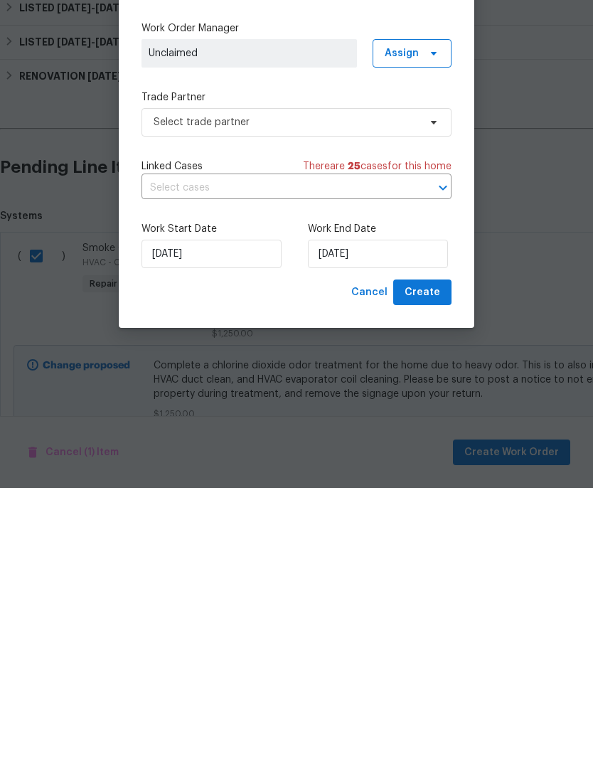
scroll to position [57, 0]
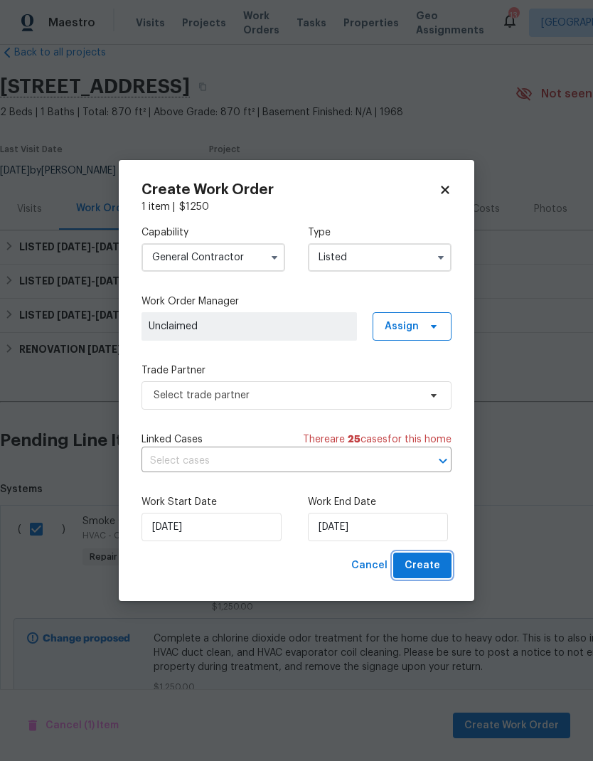
click at [444, 569] on button "Create" at bounding box center [422, 565] width 58 height 26
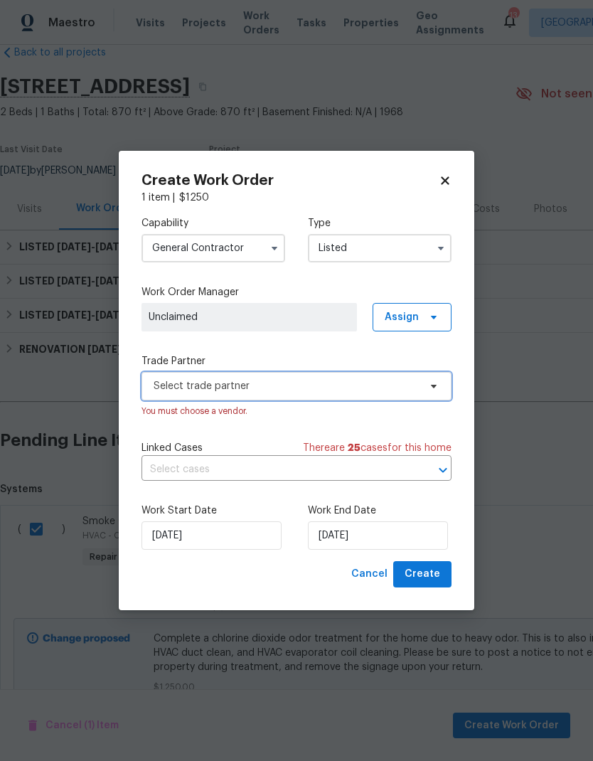
click at [407, 387] on span "Select trade partner" at bounding box center [286, 386] width 265 height 14
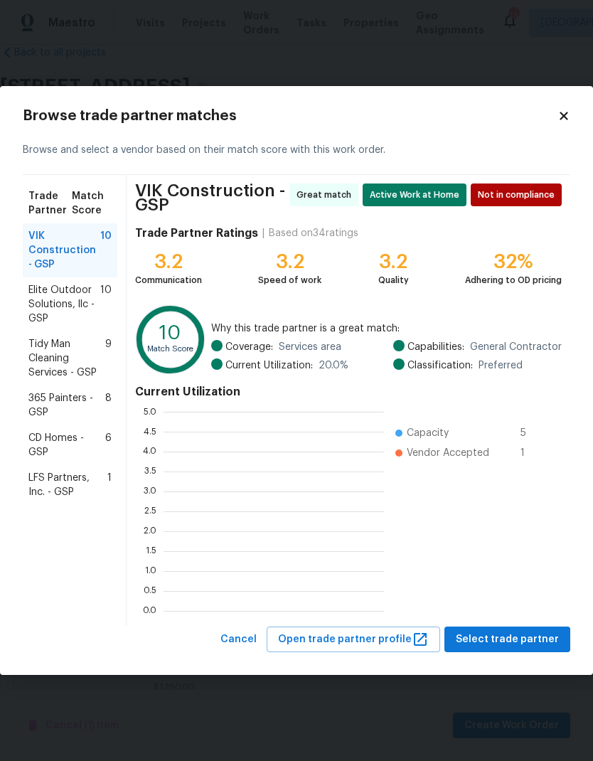
scroll to position [1, 1]
click at [39, 492] on span "LFS Partners, Inc. - GSP" at bounding box center [67, 485] width 79 height 28
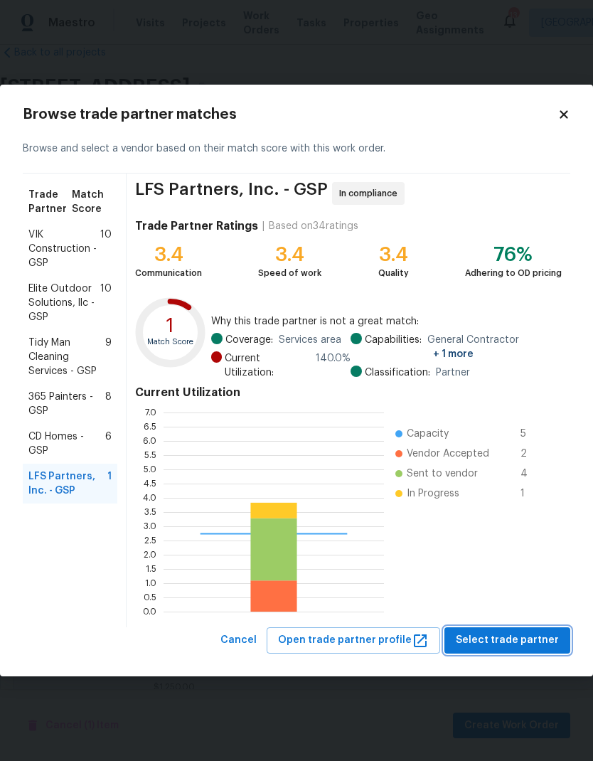
click at [532, 631] on span "Select trade partner" at bounding box center [507, 640] width 103 height 18
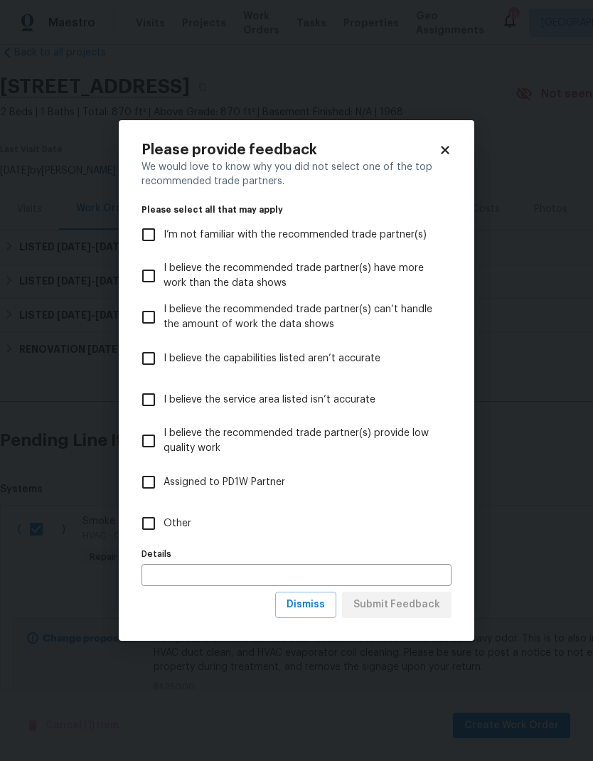
click at [148, 522] on input "Other" at bounding box center [149, 523] width 30 height 30
checkbox input "true"
click at [407, 608] on span "Submit Feedback" at bounding box center [396, 605] width 87 height 18
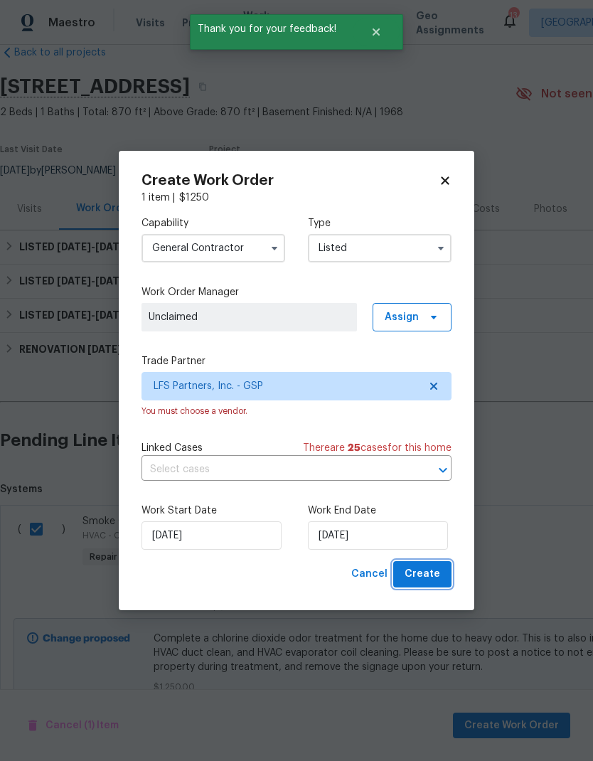
click at [431, 579] on span "Create" at bounding box center [422, 574] width 36 height 18
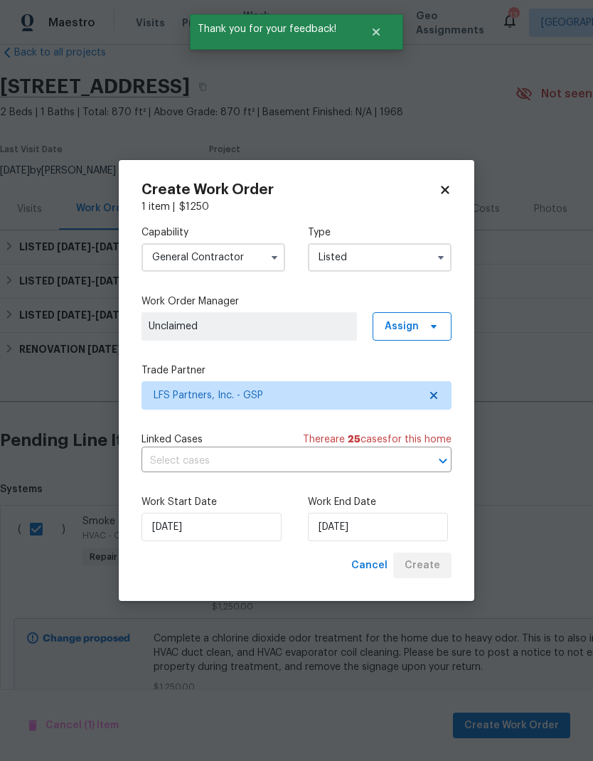
checkbox input "false"
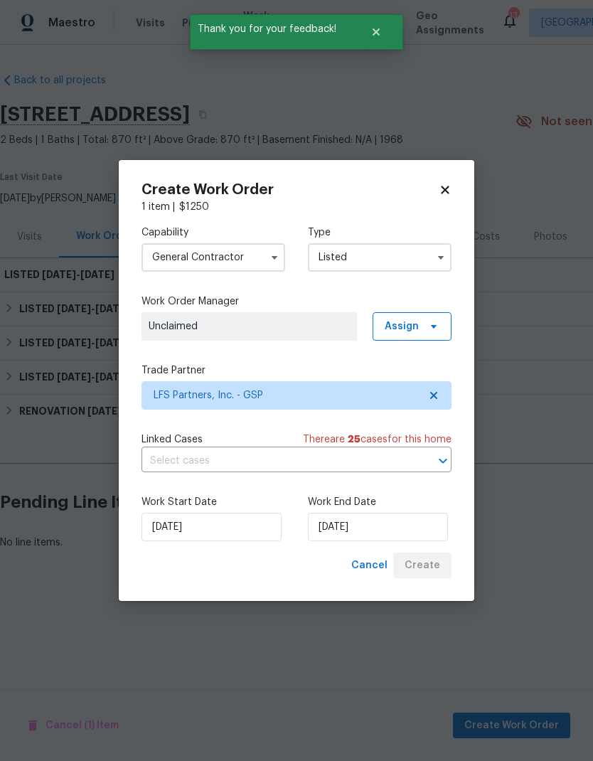
scroll to position [0, 0]
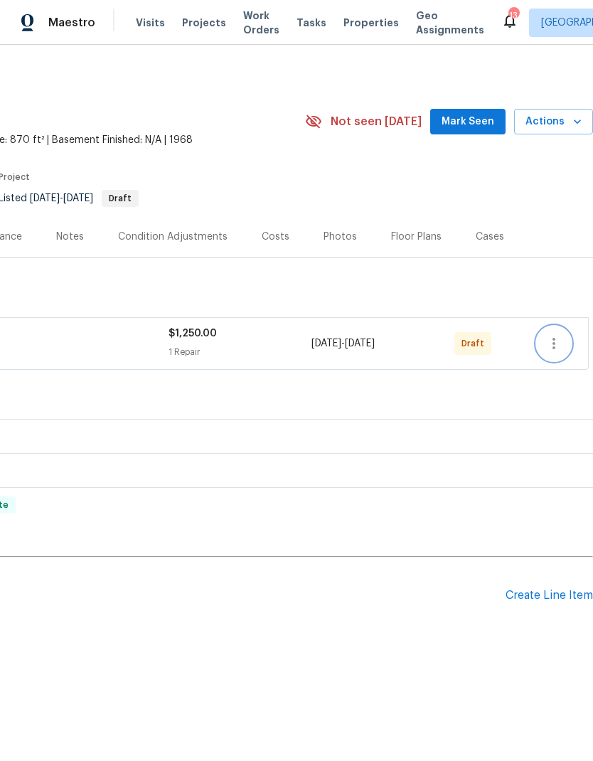
click at [553, 338] on icon "button" at bounding box center [553, 343] width 3 height 11
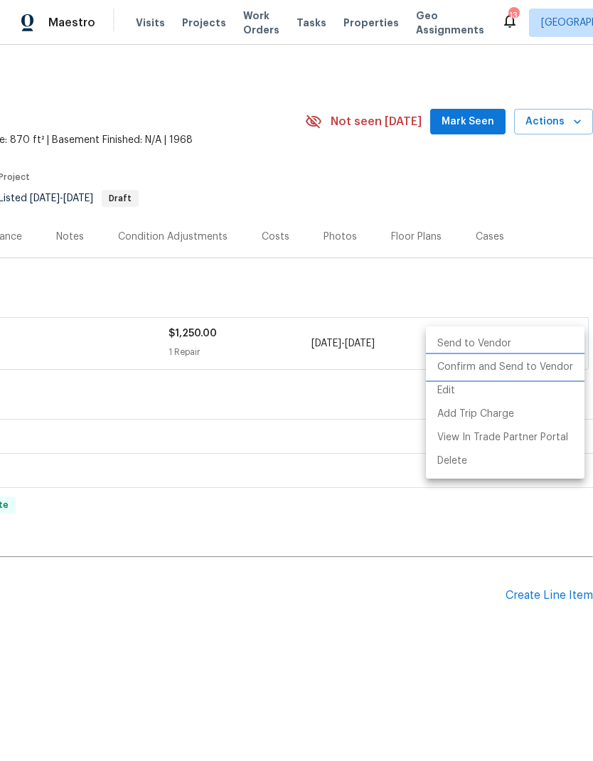
click at [532, 368] on li "Confirm and Send to Vendor" at bounding box center [505, 366] width 159 height 23
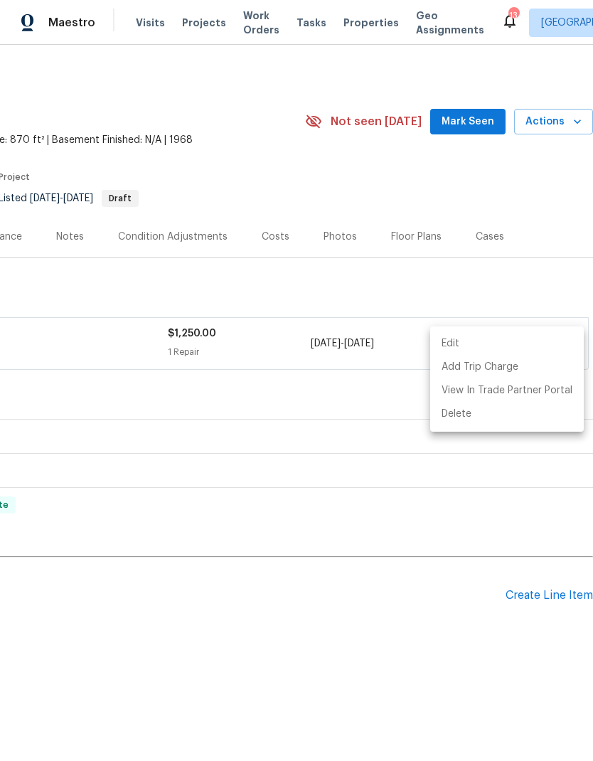
click at [517, 274] on div at bounding box center [296, 380] width 593 height 761
